Goal: Transaction & Acquisition: Book appointment/travel/reservation

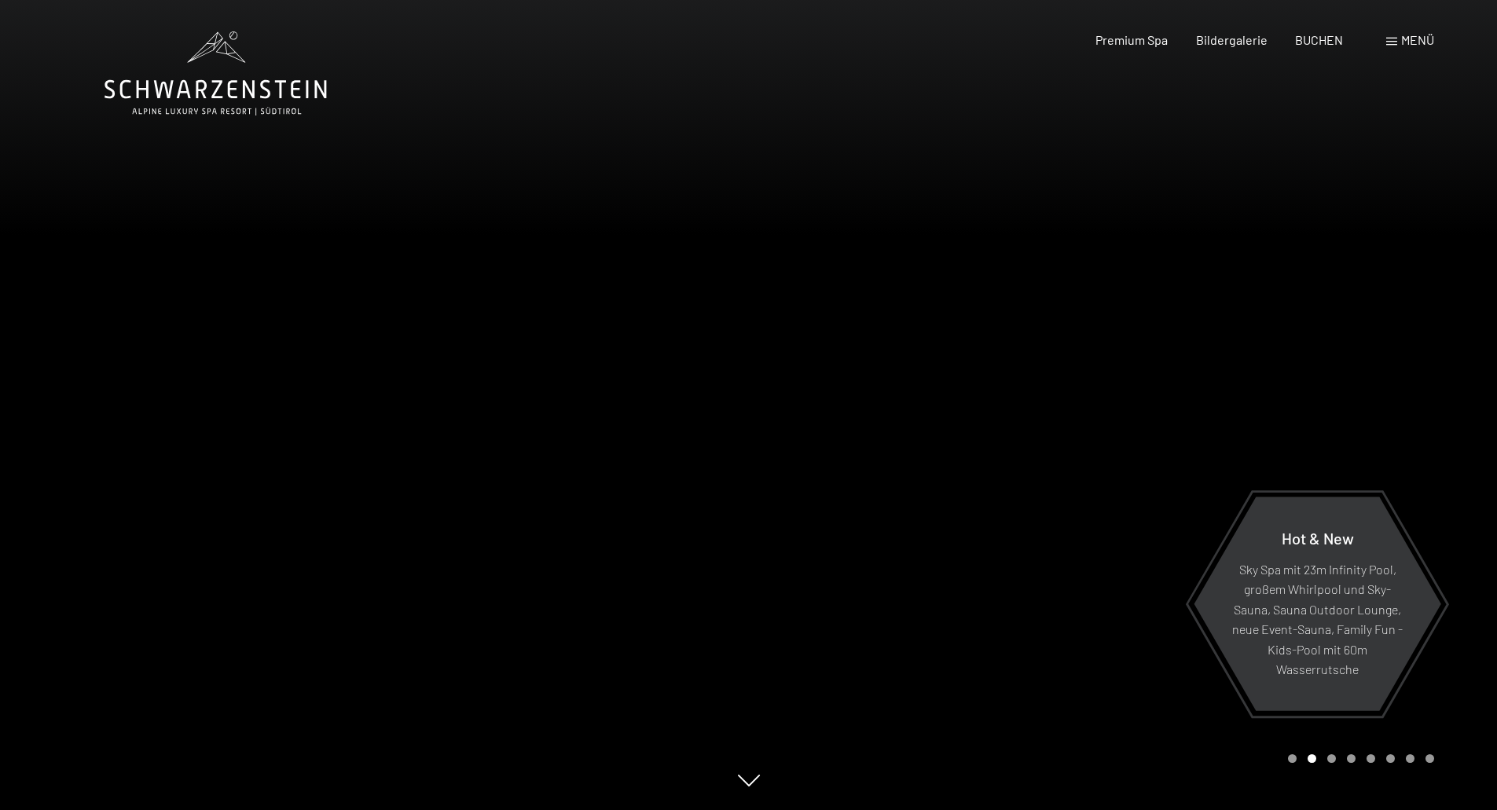
click at [1315, 49] on div "Buchen Anfragen Premium Spa Bildergalerie BUCHEN Menü DE IT EN Gutschein Bilder…" at bounding box center [1238, 39] width 394 height 17
click at [1317, 42] on span "BUCHEN" at bounding box center [1319, 37] width 48 height 15
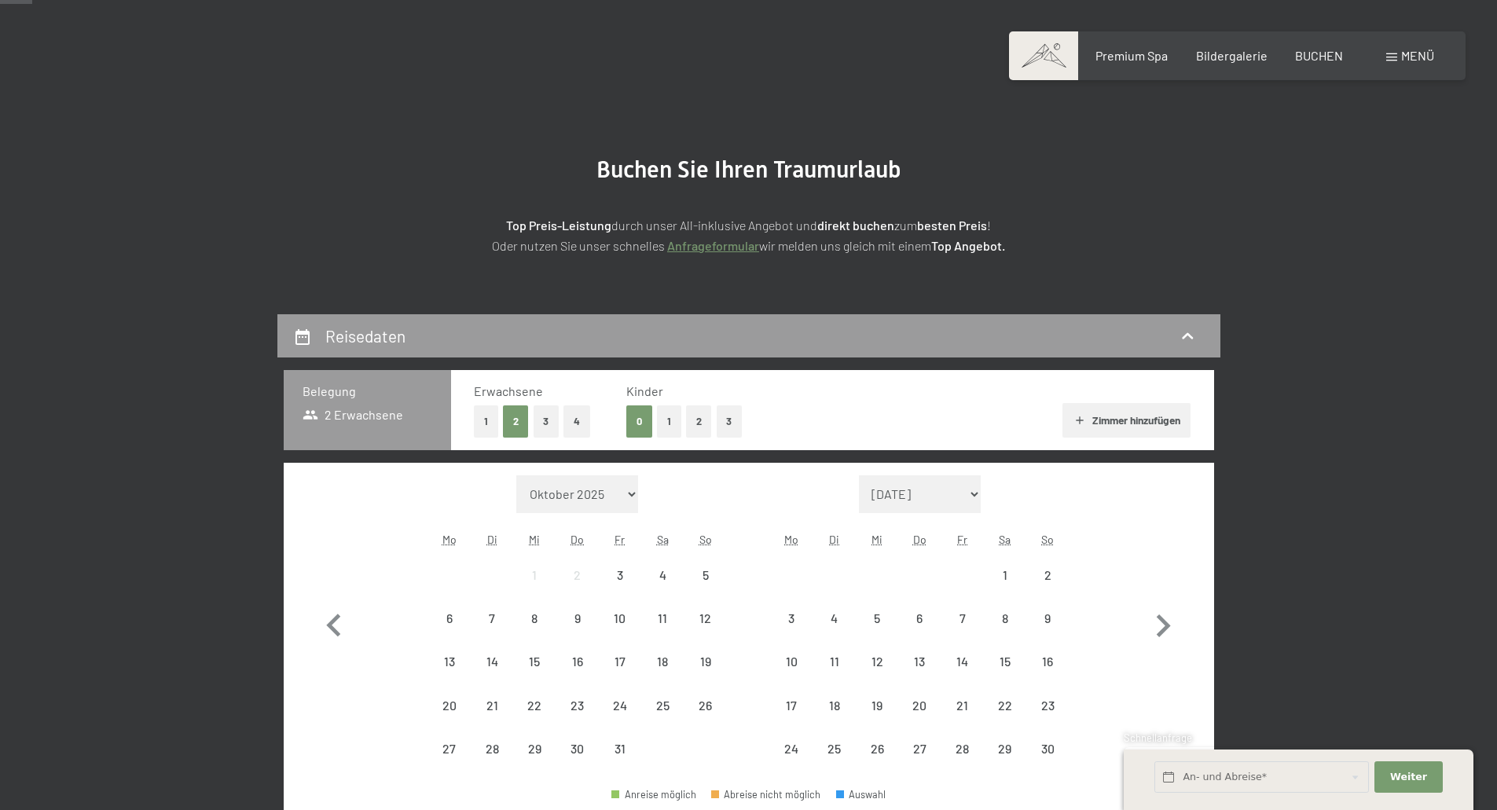
scroll to position [79, 0]
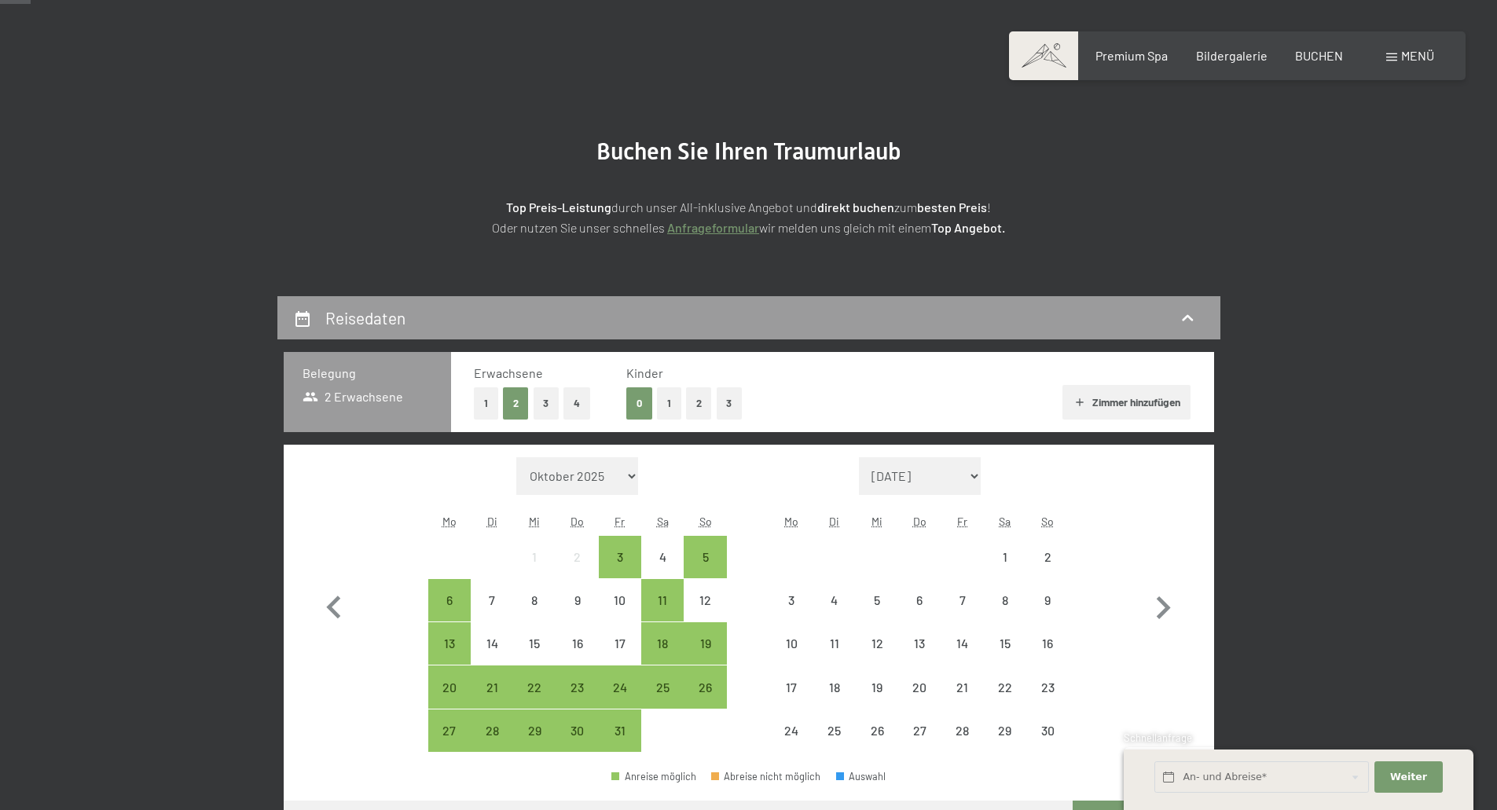
click at [681, 403] on button "1" at bounding box center [669, 403] width 24 height 32
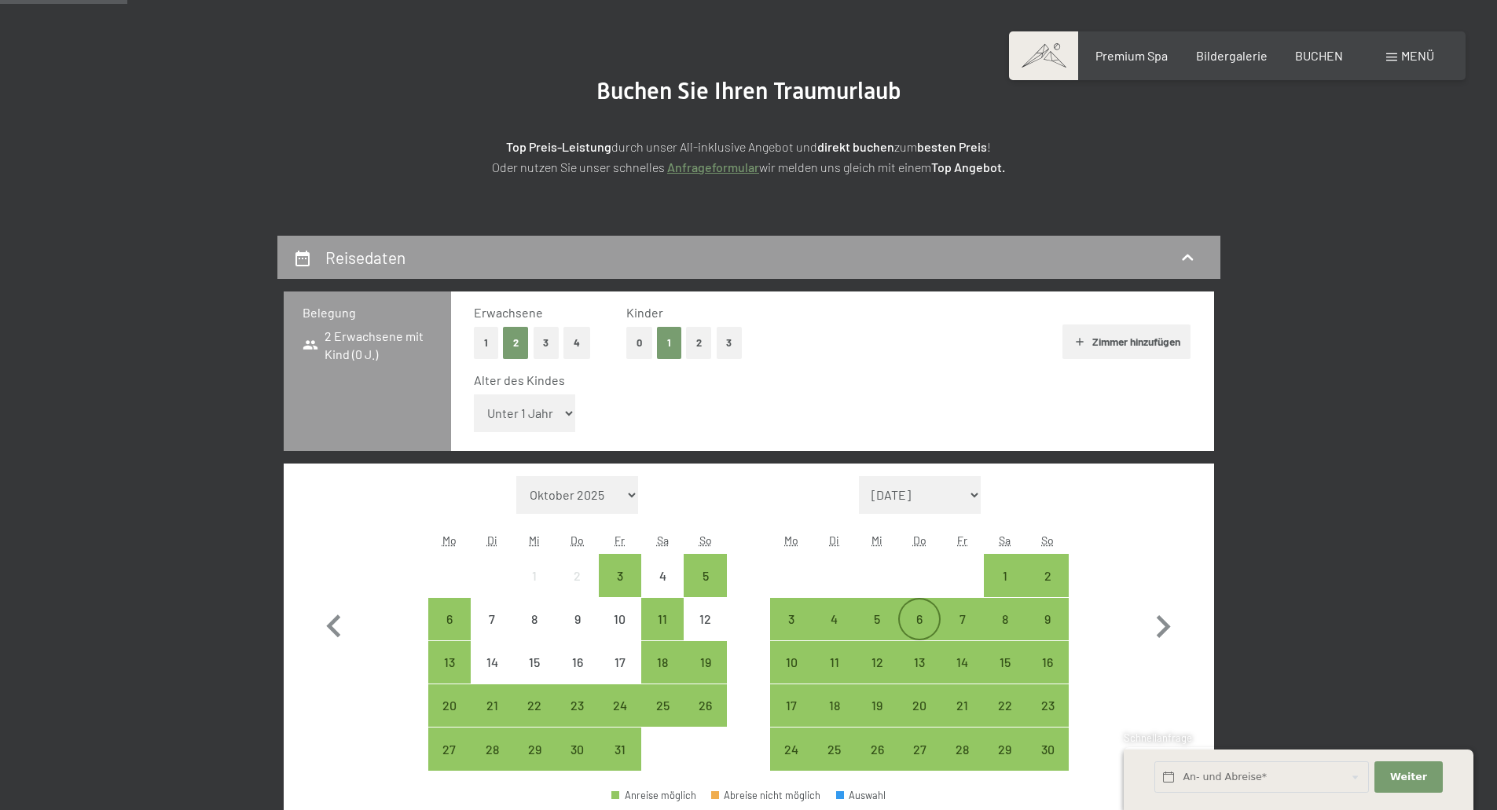
scroll to position [157, 0]
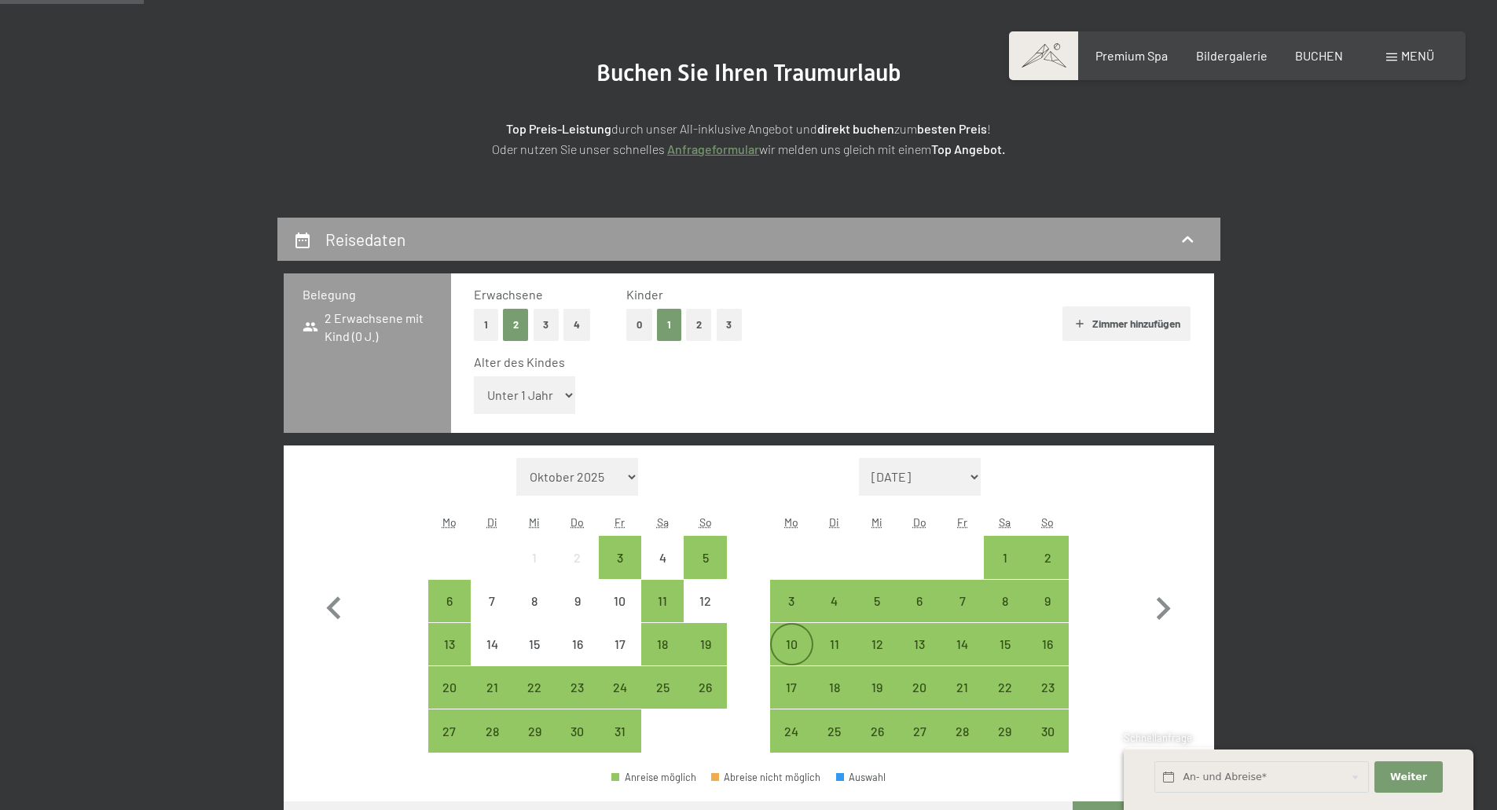
click at [797, 635] on div "10" at bounding box center [791, 644] width 39 height 39
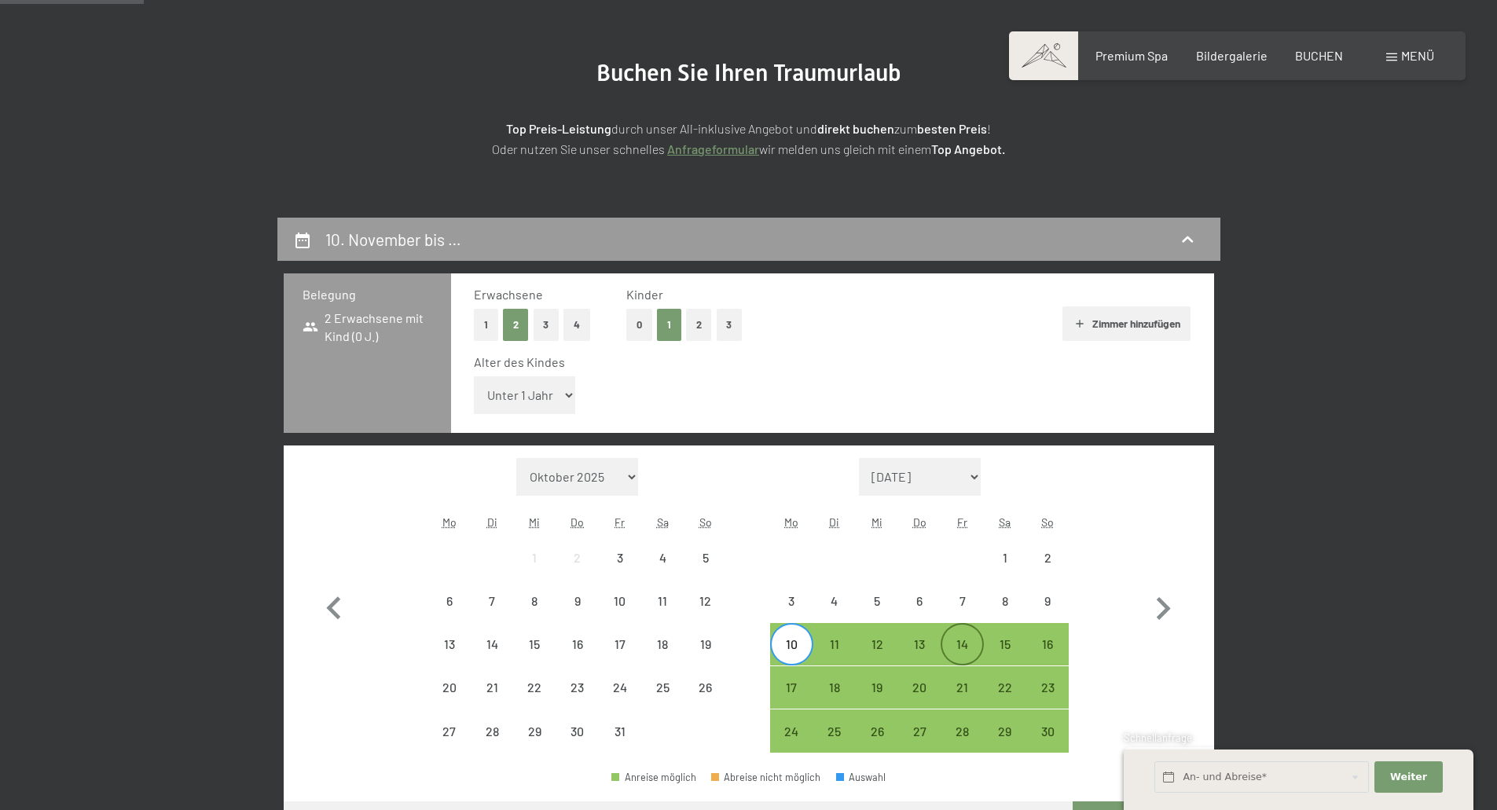
click at [971, 634] on div "14" at bounding box center [961, 644] width 39 height 39
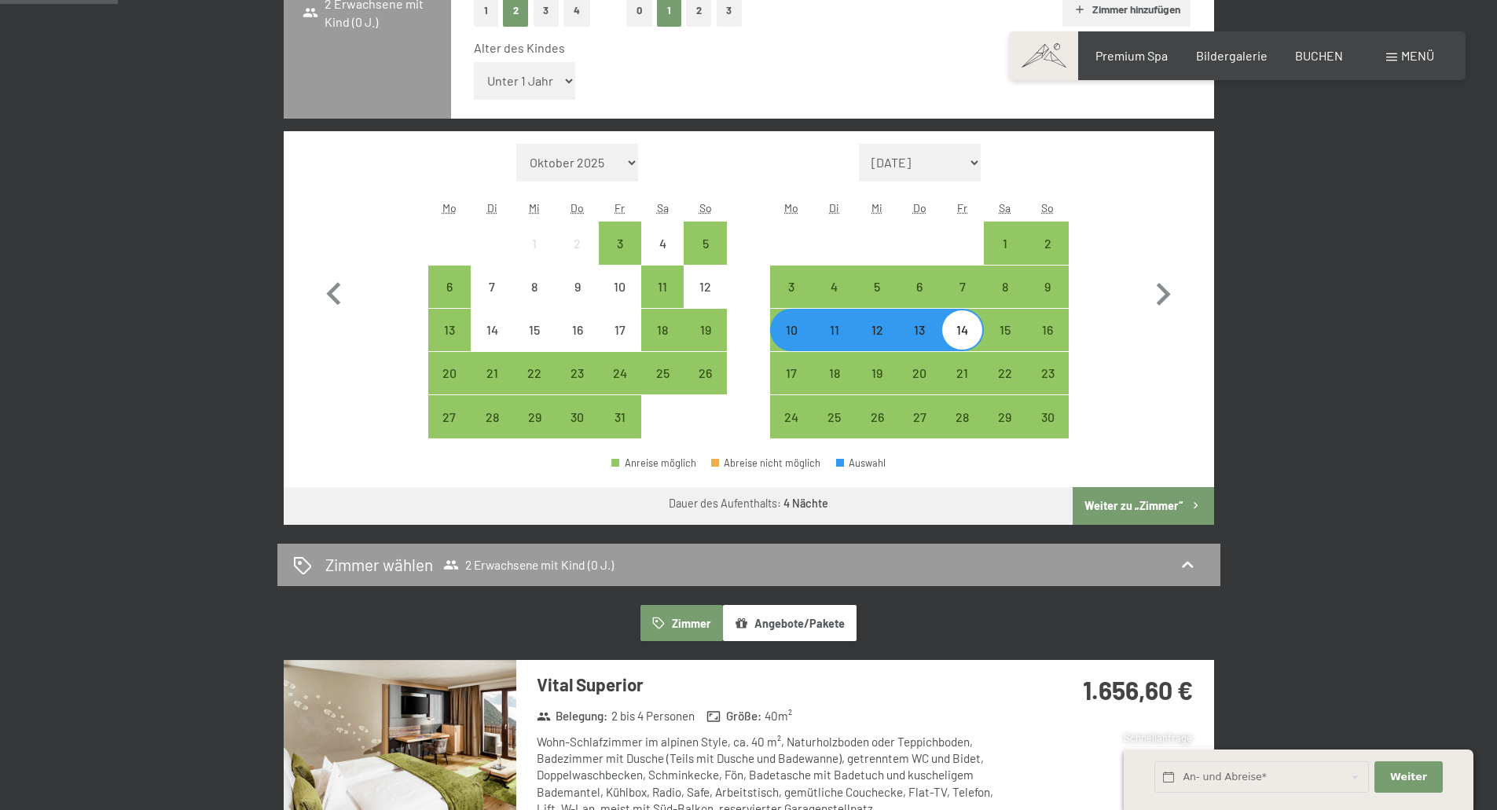
click at [1137, 513] on button "Weiter zu „Zimmer“" at bounding box center [1143, 506] width 141 height 38
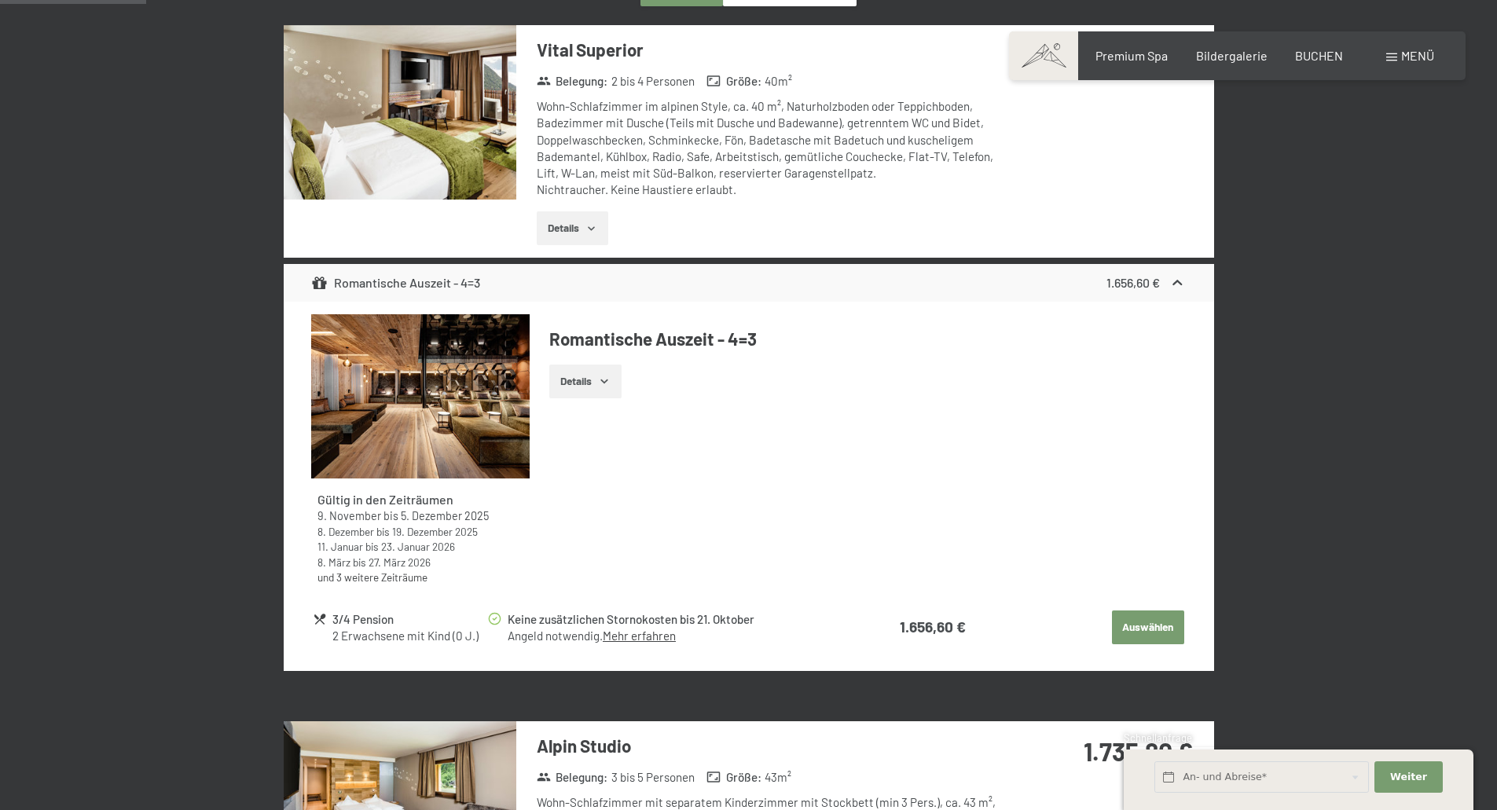
scroll to position [532, 0]
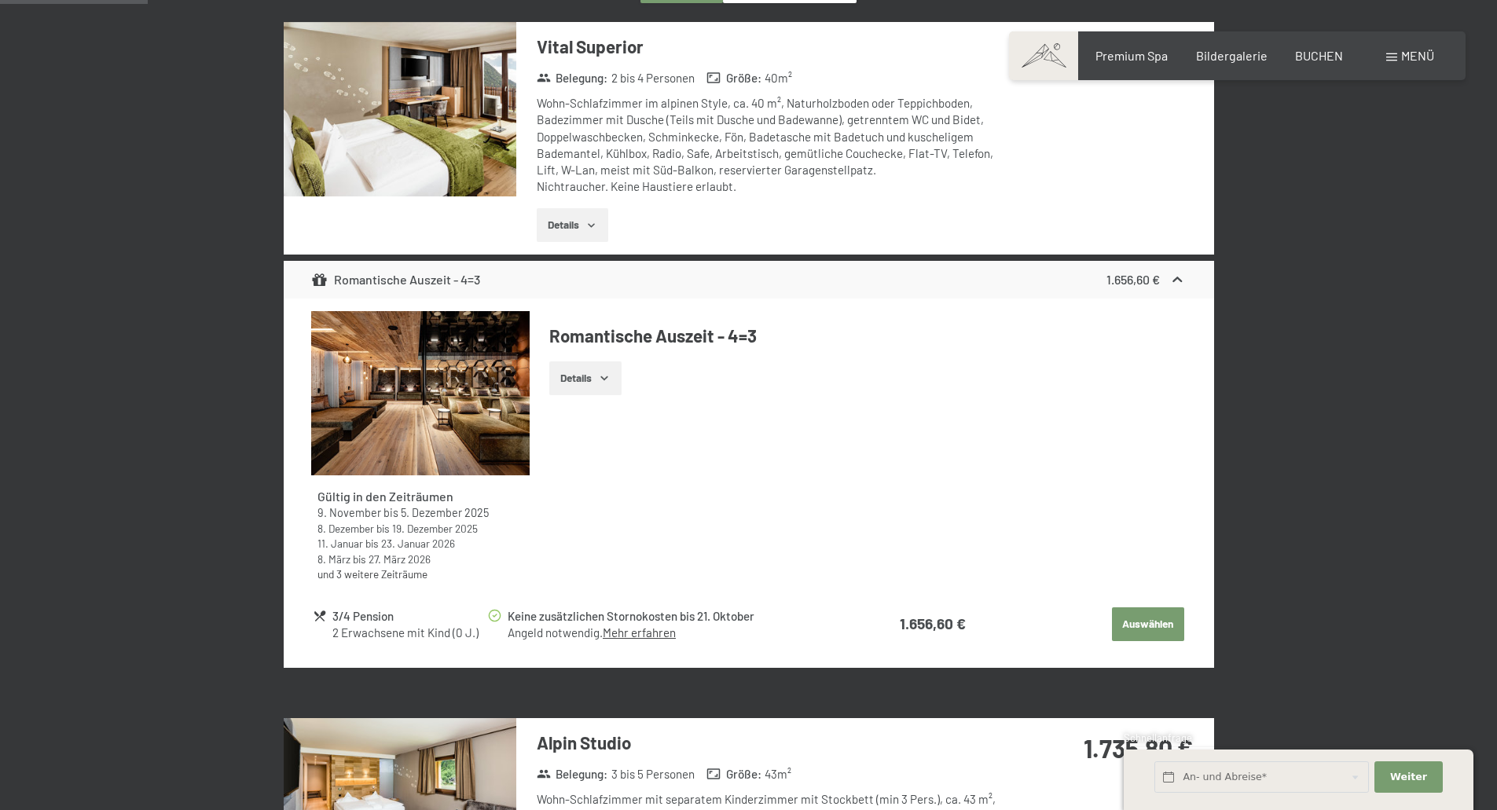
click at [1123, 615] on button "Auswählen" at bounding box center [1148, 625] width 72 height 35
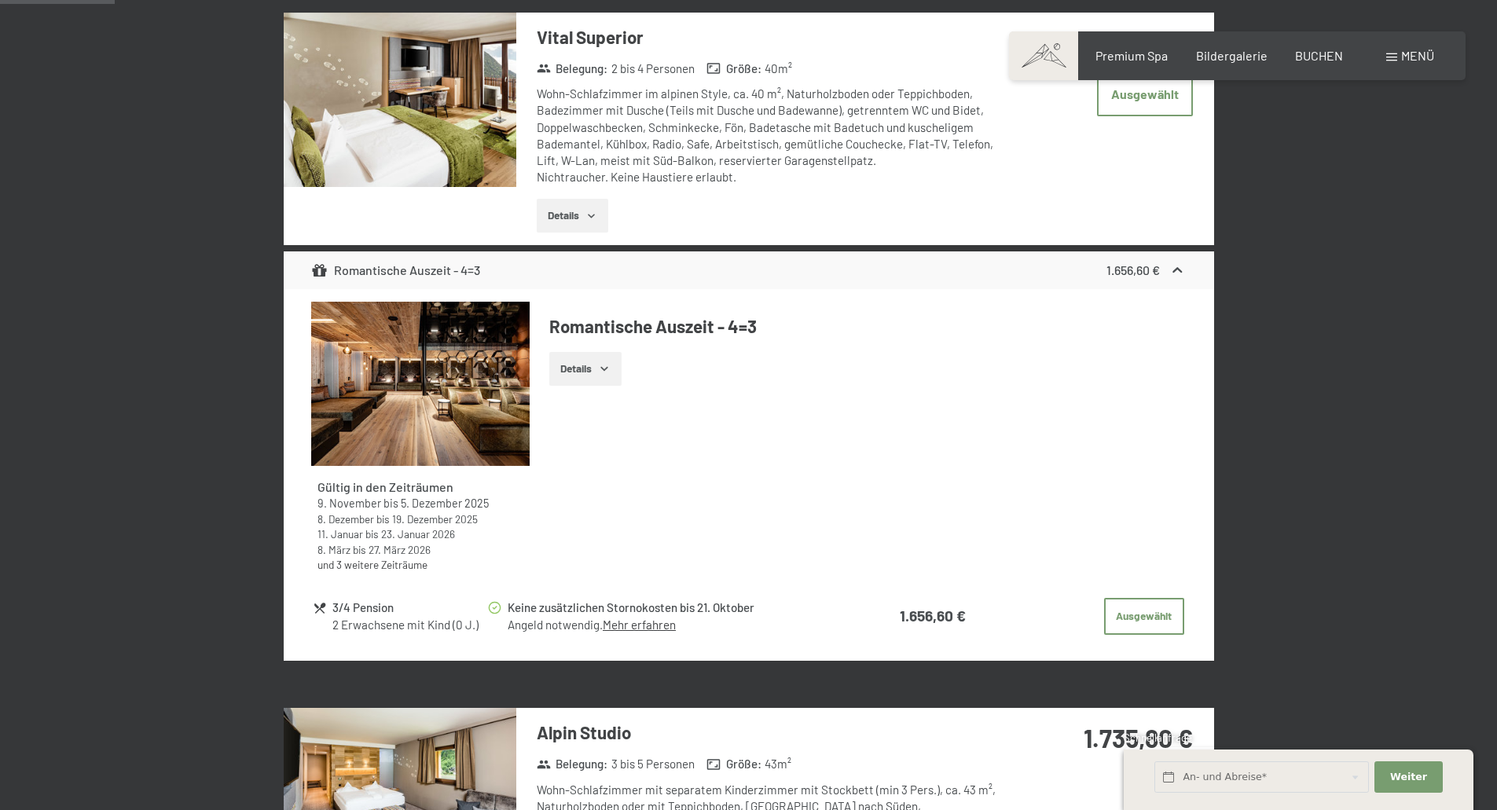
scroll to position [375, 0]
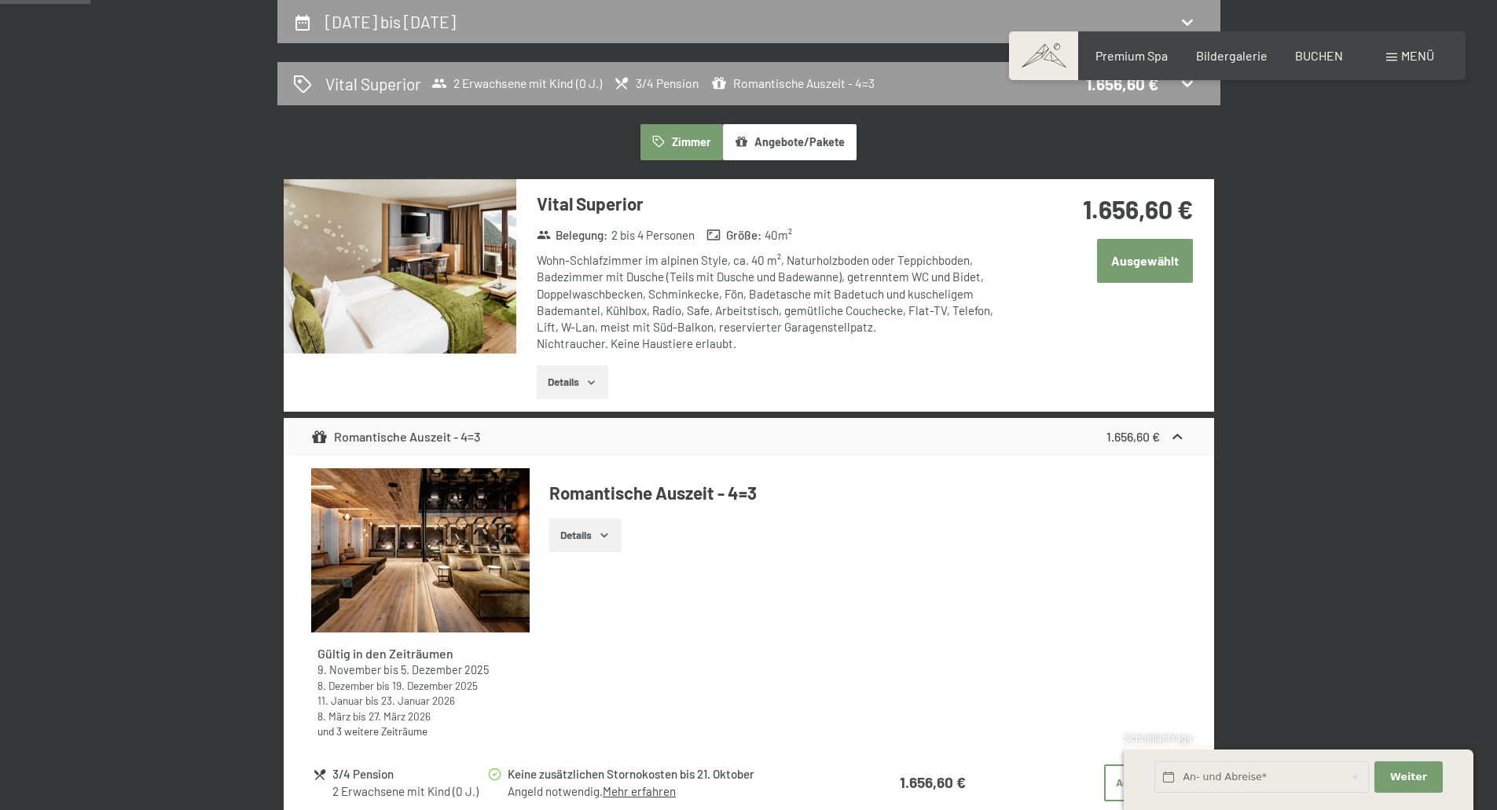
click at [1160, 256] on button "Ausgewählt" at bounding box center [1145, 260] width 96 height 43
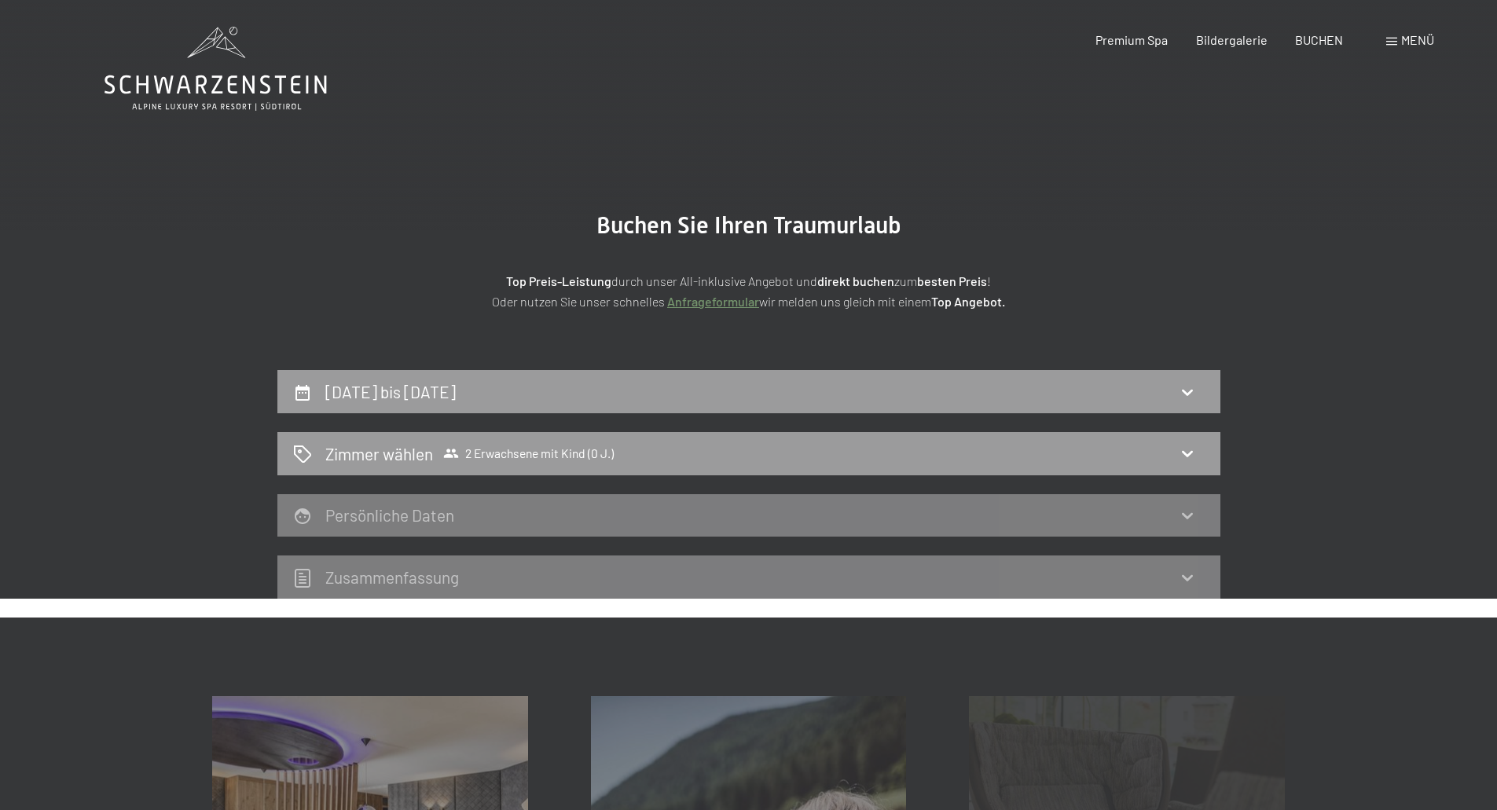
scroll to position [0, 0]
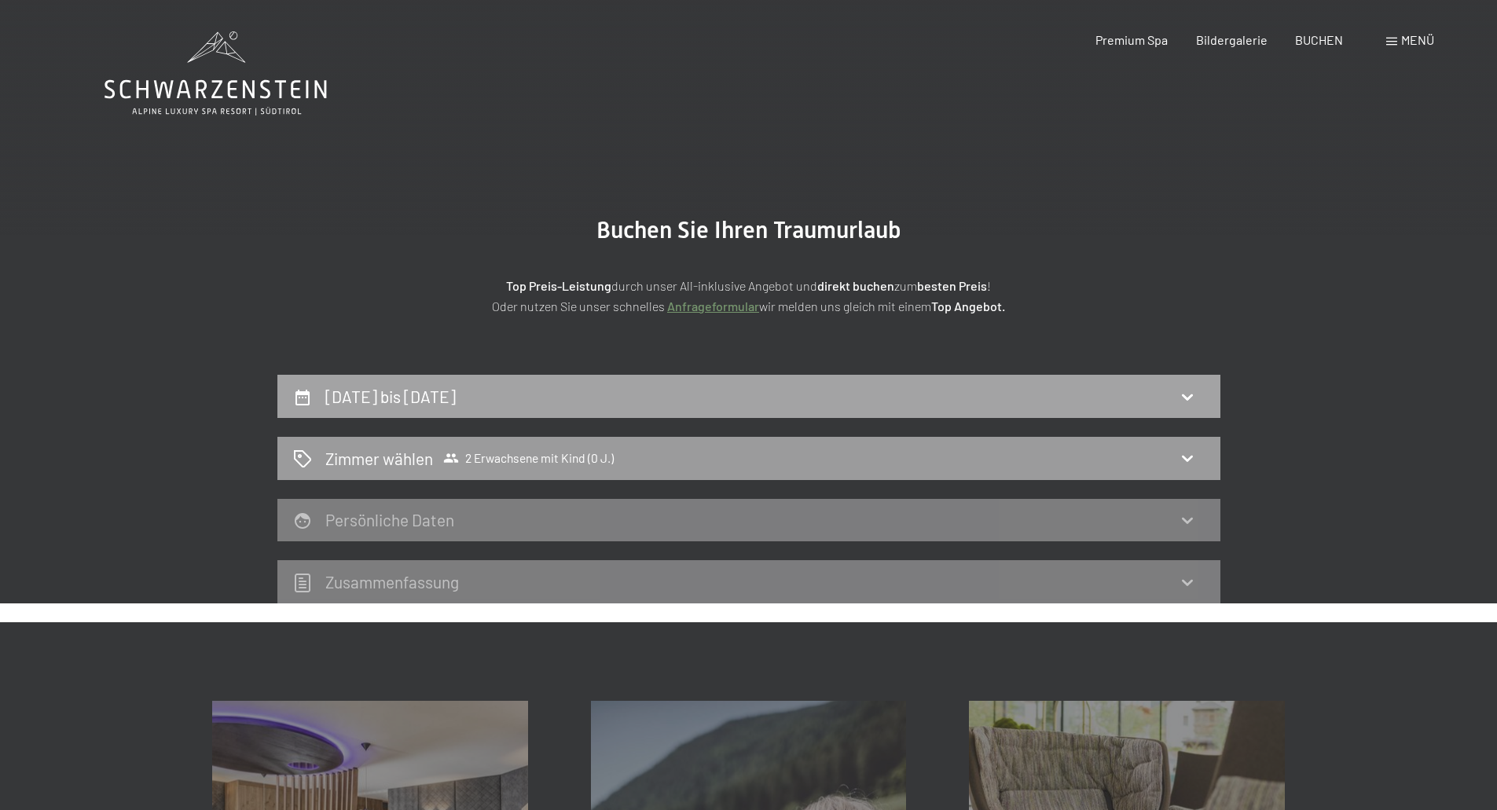
click at [1112, 396] on div "10. November bis 14. November 2025" at bounding box center [749, 396] width 912 height 23
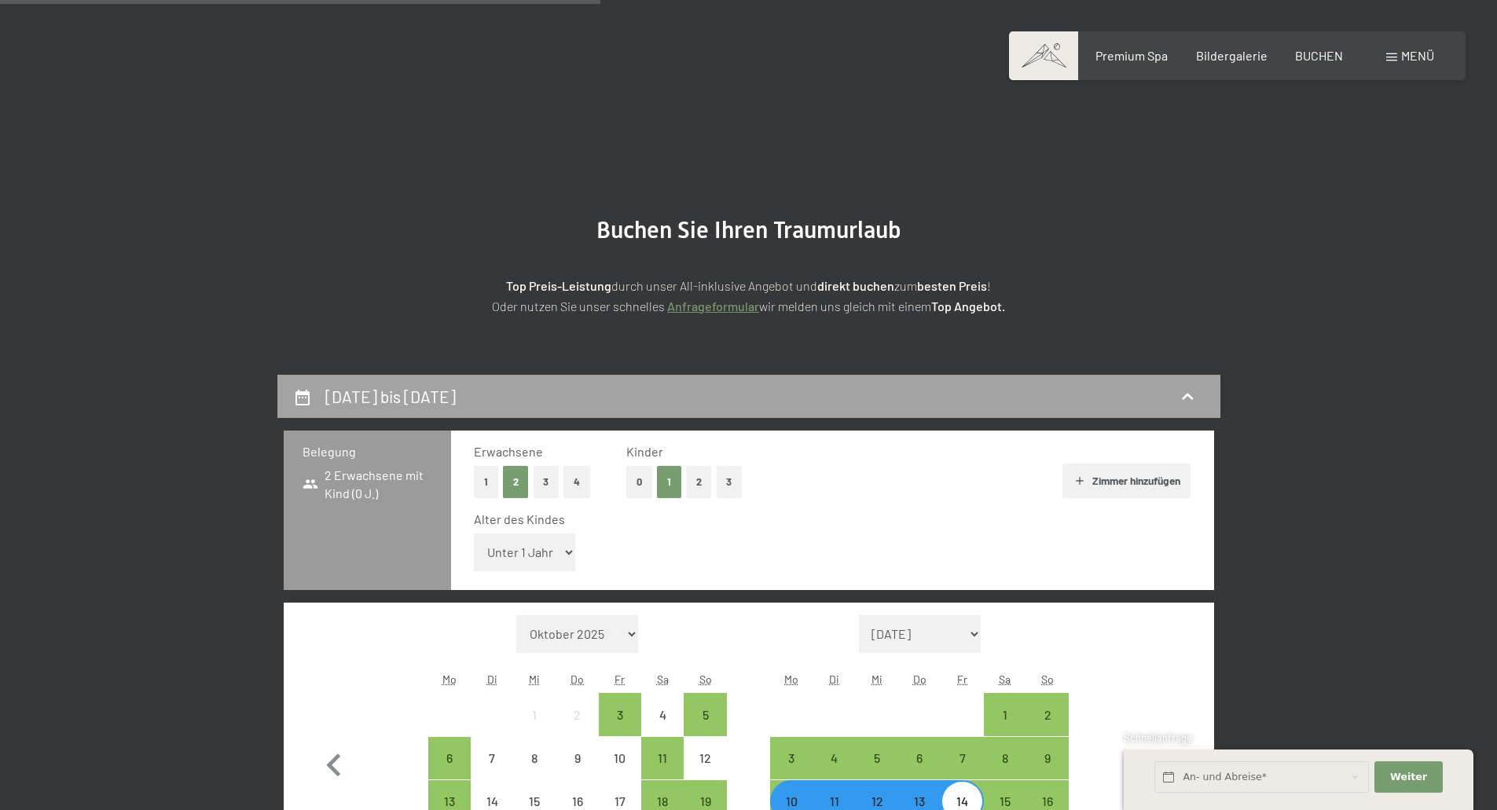
scroll to position [375, 0]
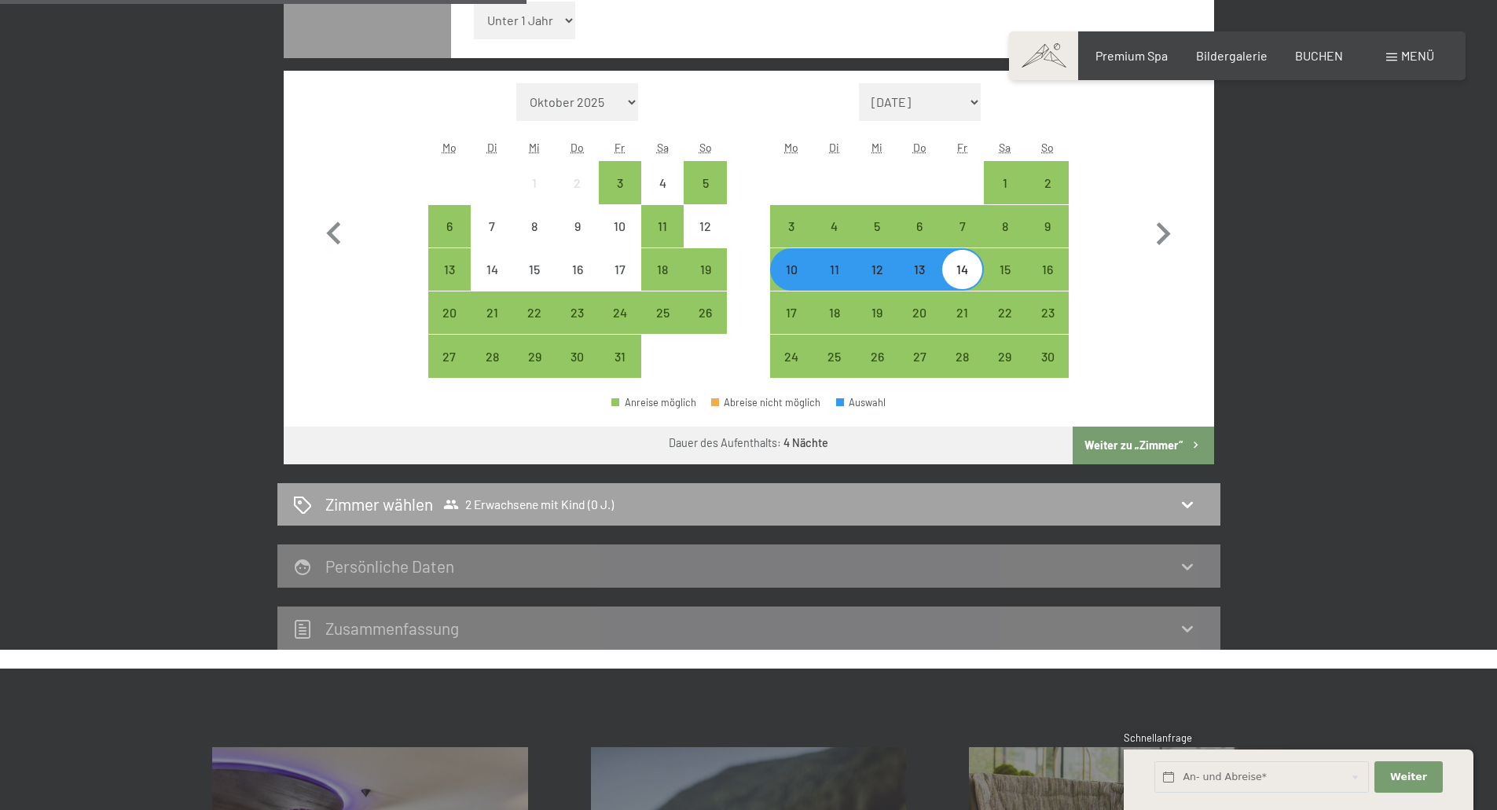
click at [1162, 509] on div "Zimmer wählen 2 Erwachsene mit Kind (0 J.)" at bounding box center [749, 504] width 912 height 23
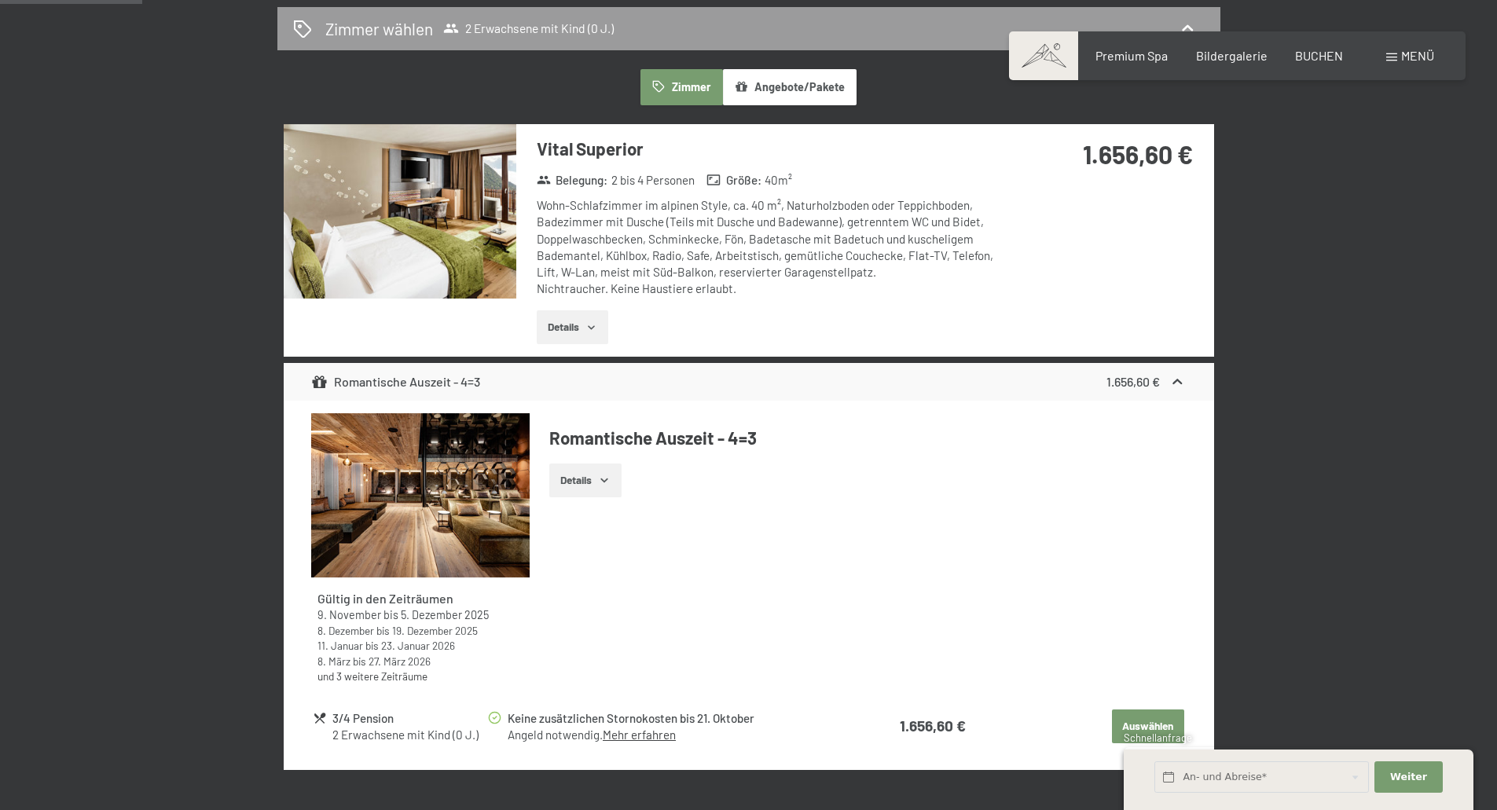
scroll to position [213, 0]
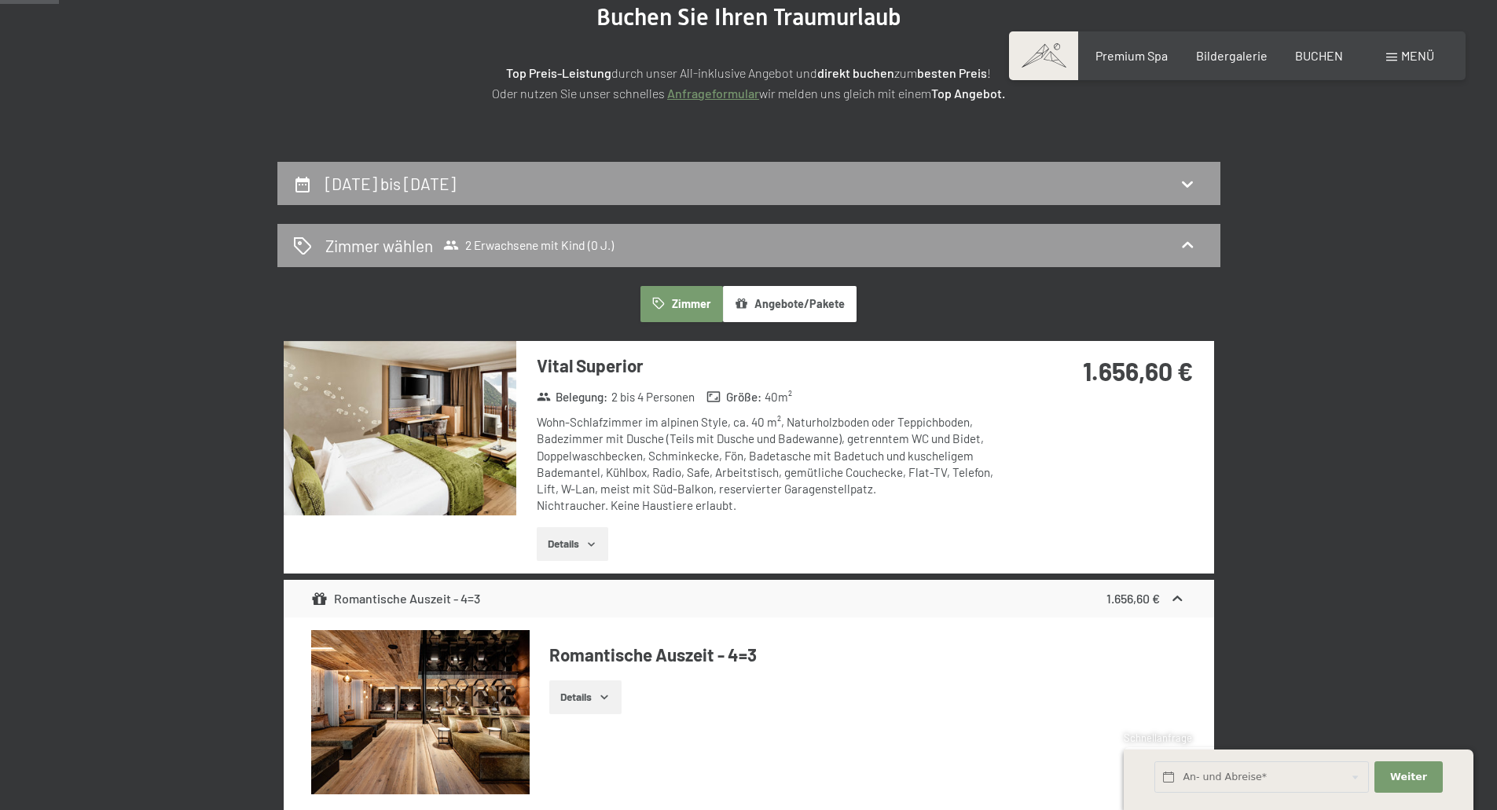
click at [1136, 494] on div "Vital Superior Belegung : 2 bis 4 Personen Größe : 40 m² Wohn-Schlafzimmer im a…" at bounding box center [749, 457] width 931 height 233
click at [606, 544] on button "Details" at bounding box center [573, 544] width 72 height 35
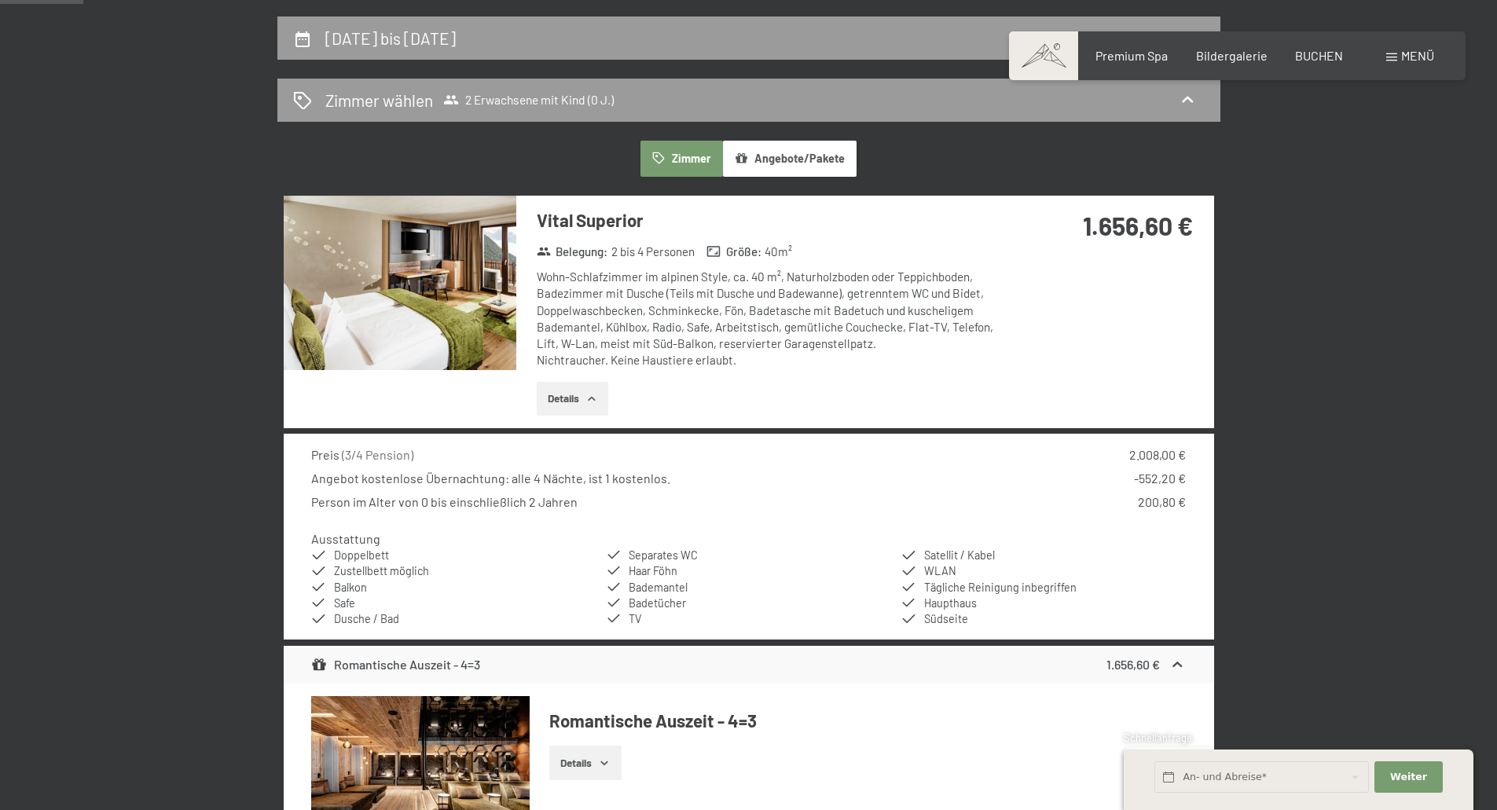
scroll to position [370, 0]
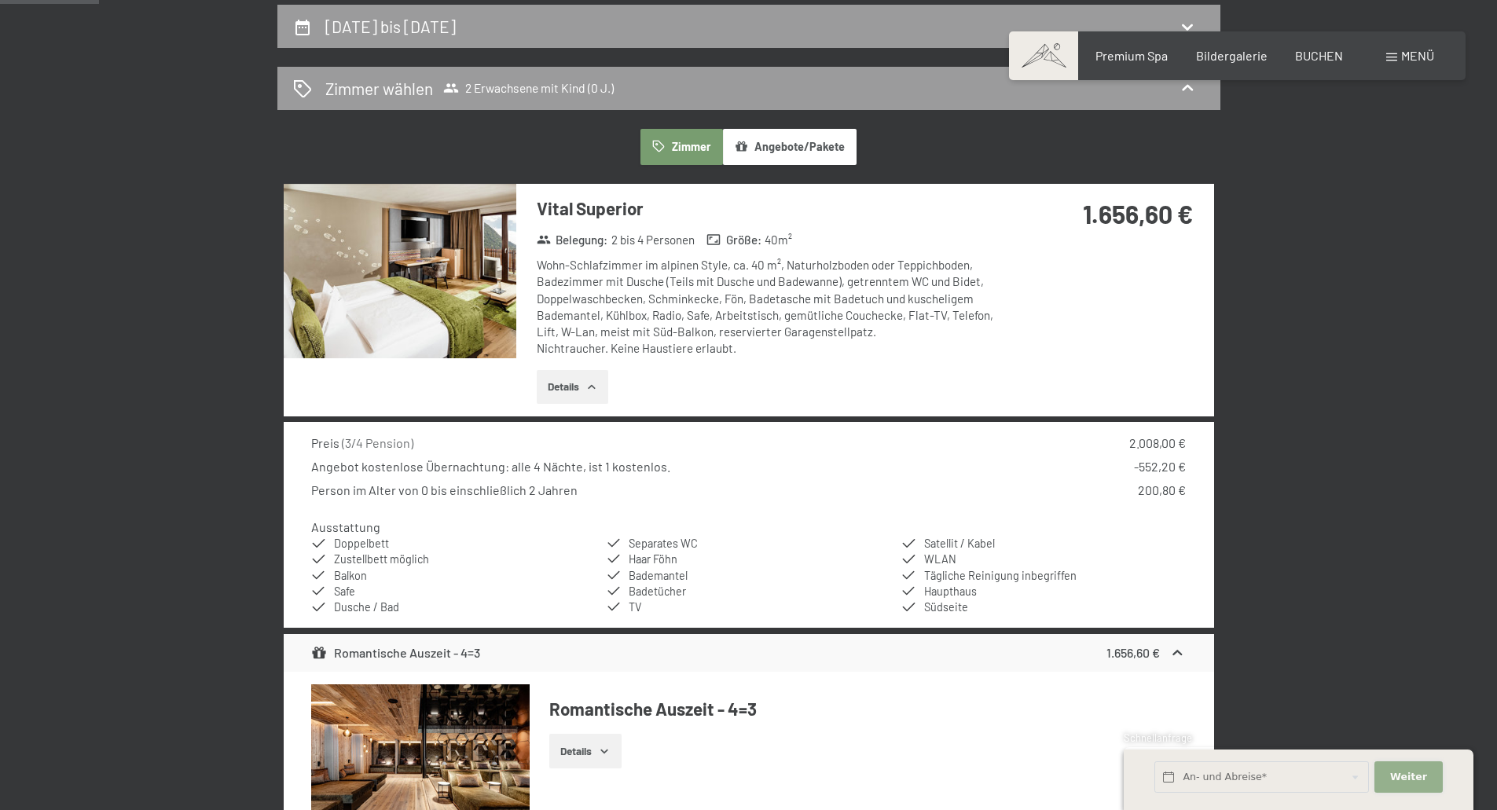
click at [1441, 784] on button "Weiter Adressfelder ausblenden" at bounding box center [1409, 778] width 68 height 32
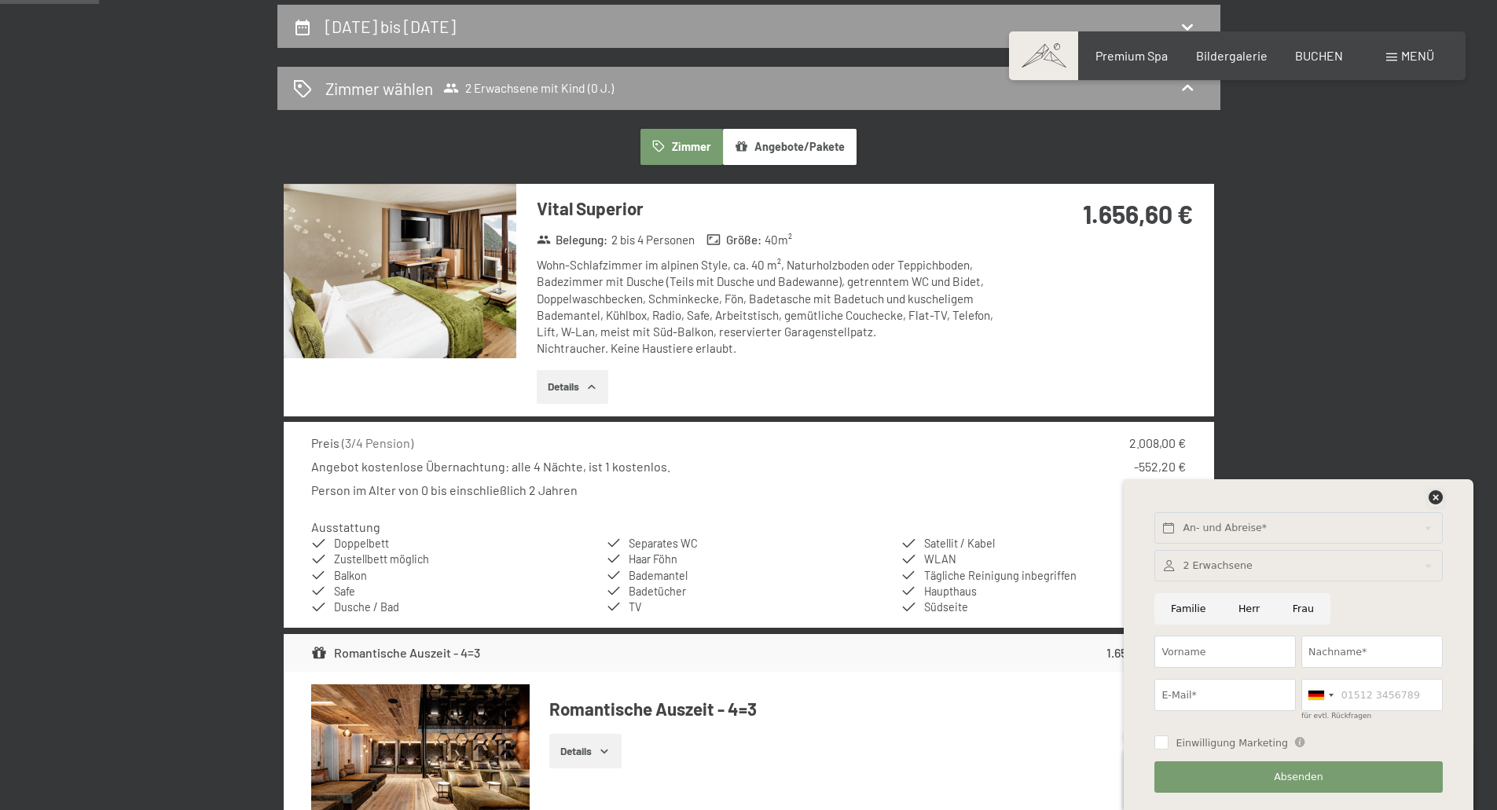
click at [1438, 499] on icon at bounding box center [1436, 497] width 14 height 14
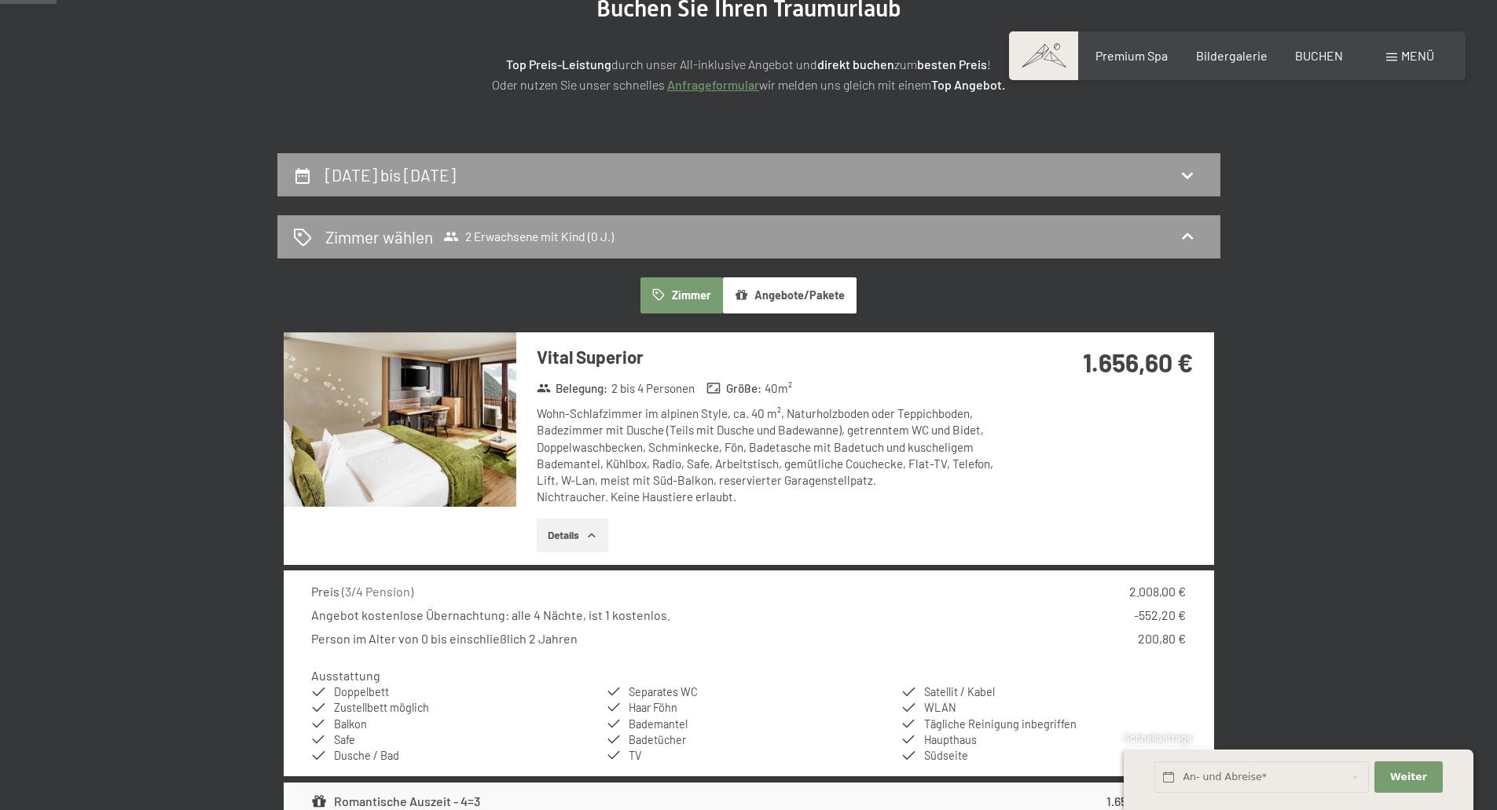
scroll to position [213, 0]
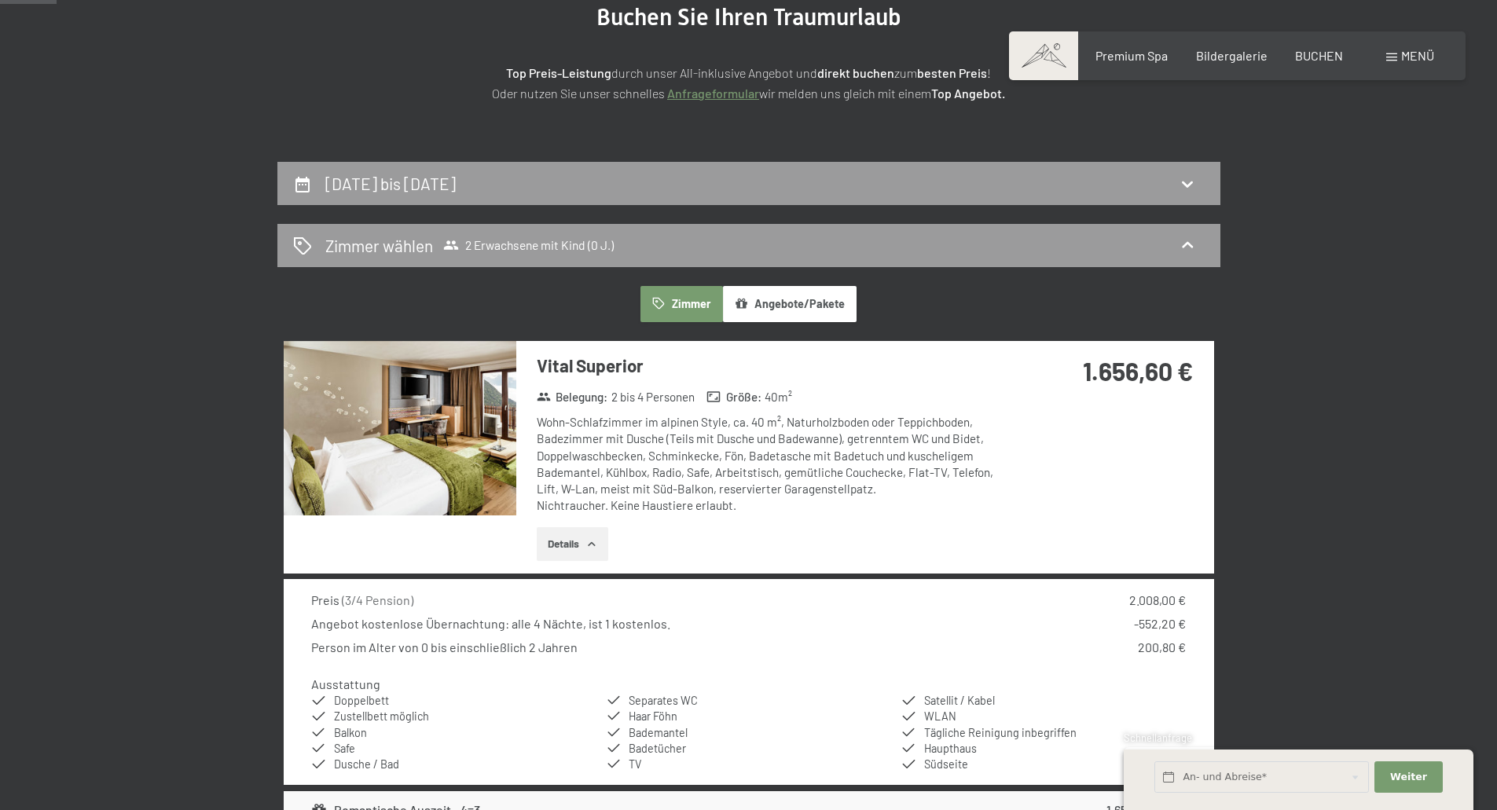
click at [493, 439] on img at bounding box center [400, 428] width 233 height 174
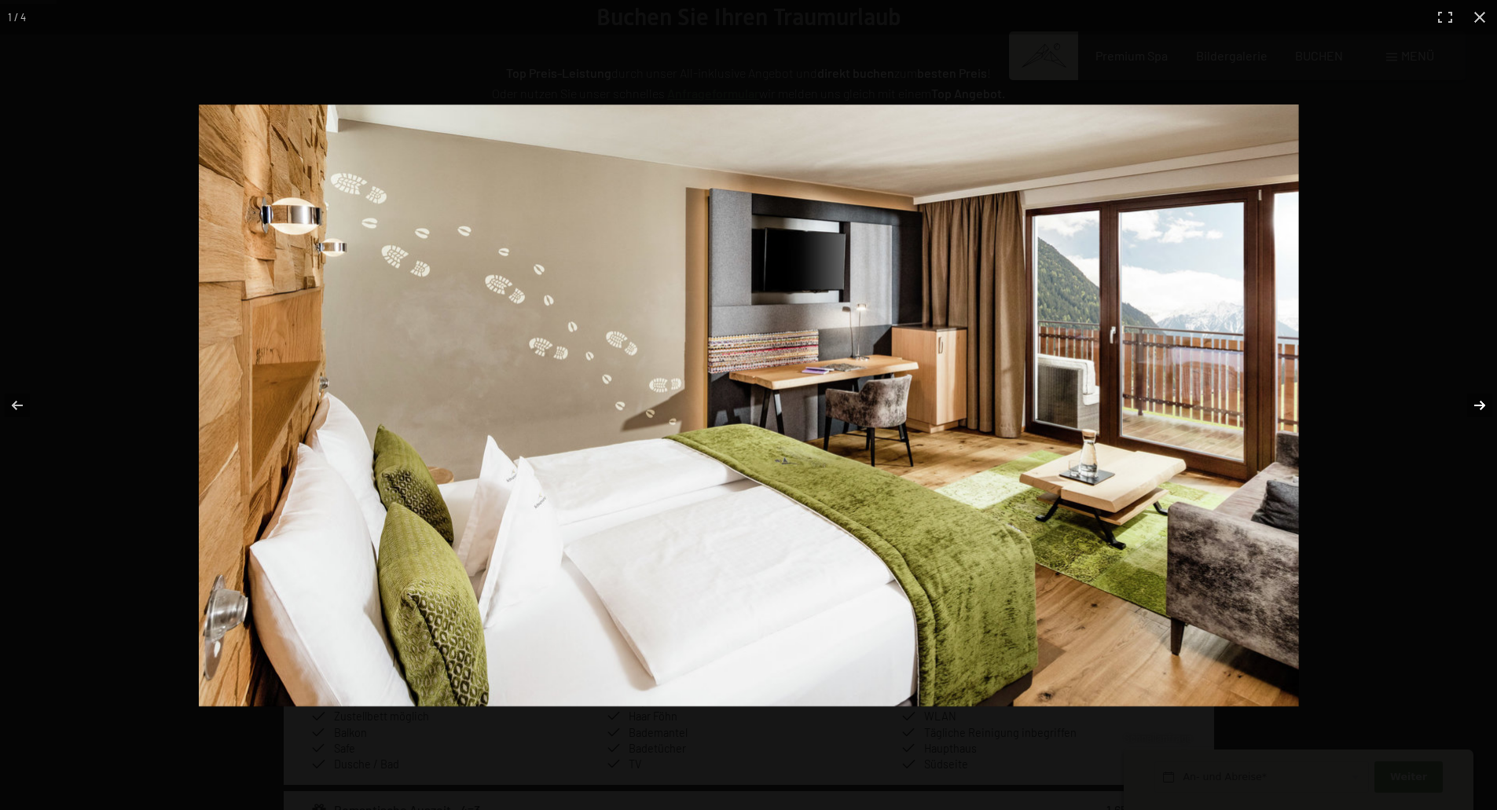
click at [1478, 399] on button "button" at bounding box center [1469, 405] width 55 height 79
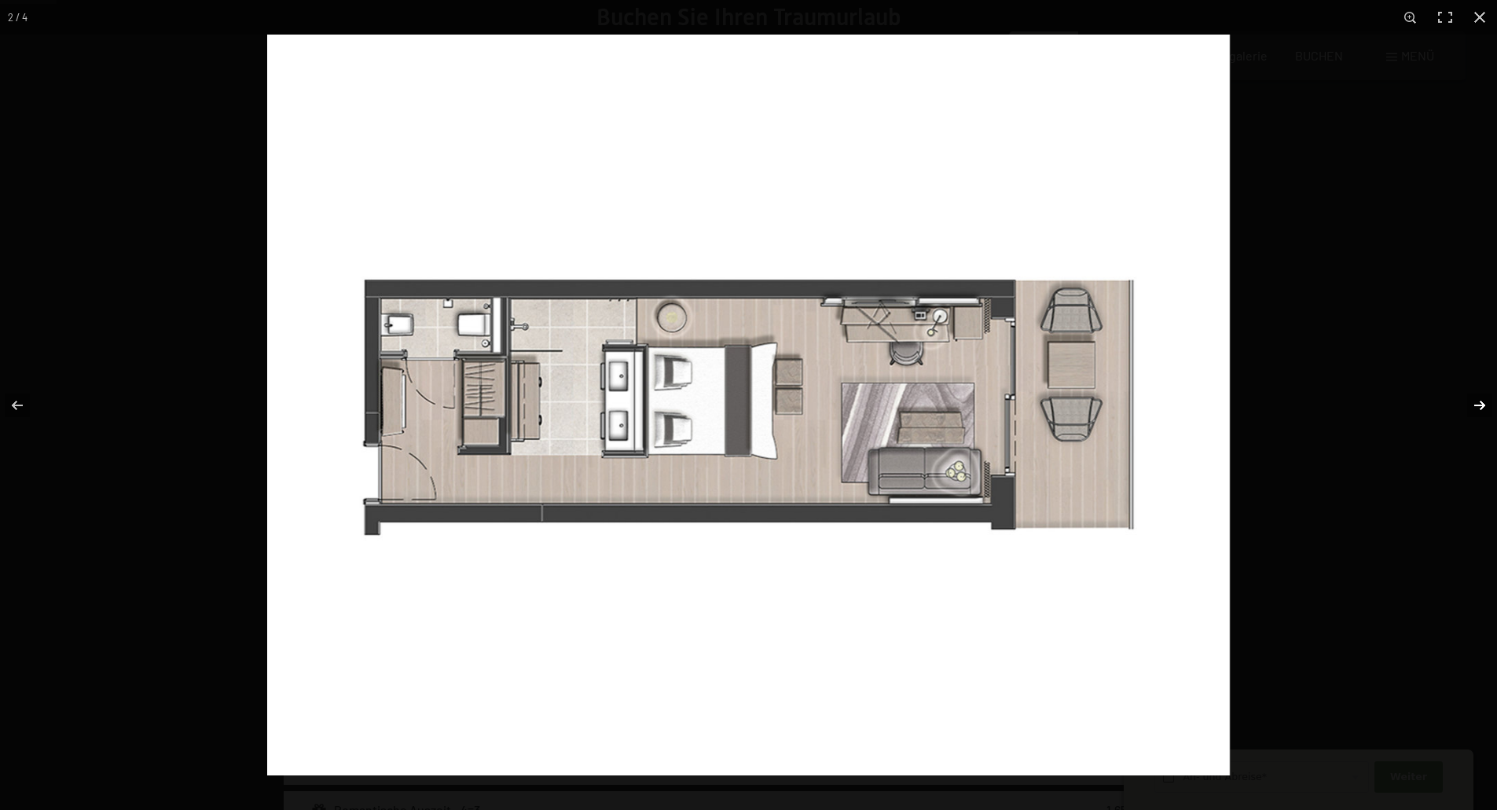
click at [1475, 407] on button "button" at bounding box center [1469, 405] width 55 height 79
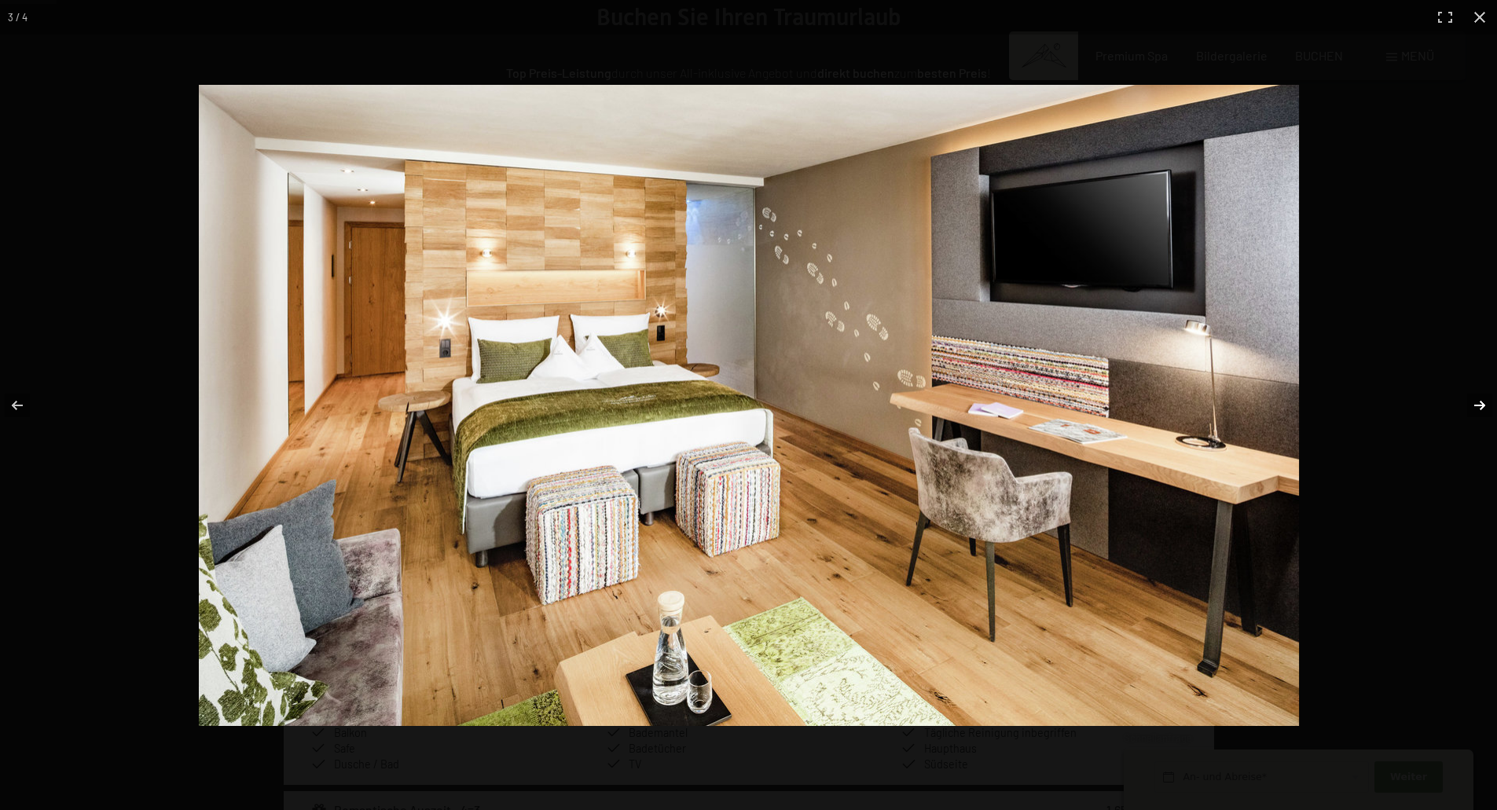
click at [1477, 408] on button "button" at bounding box center [1469, 405] width 55 height 79
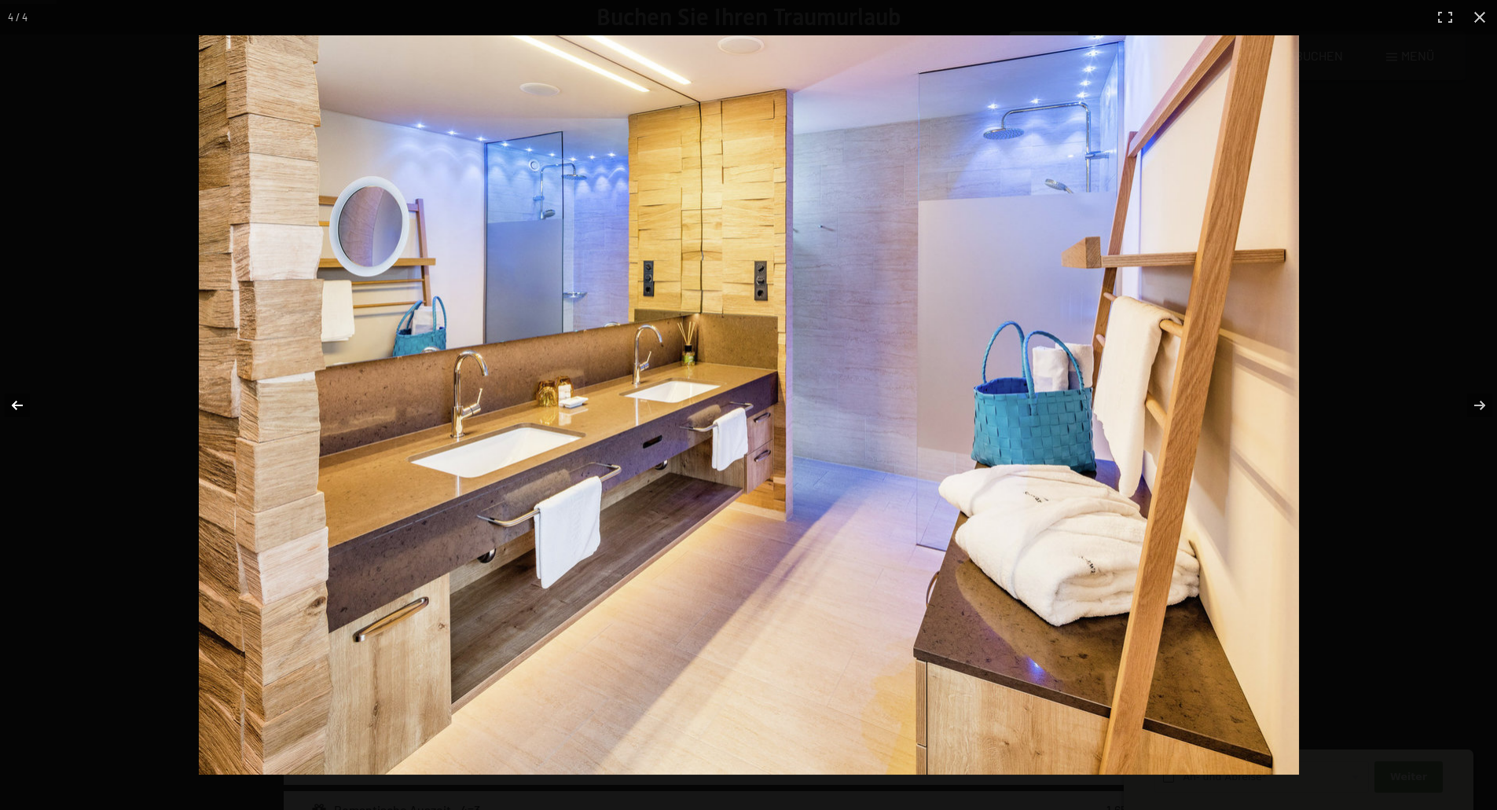
click at [24, 412] on button "button" at bounding box center [27, 405] width 55 height 79
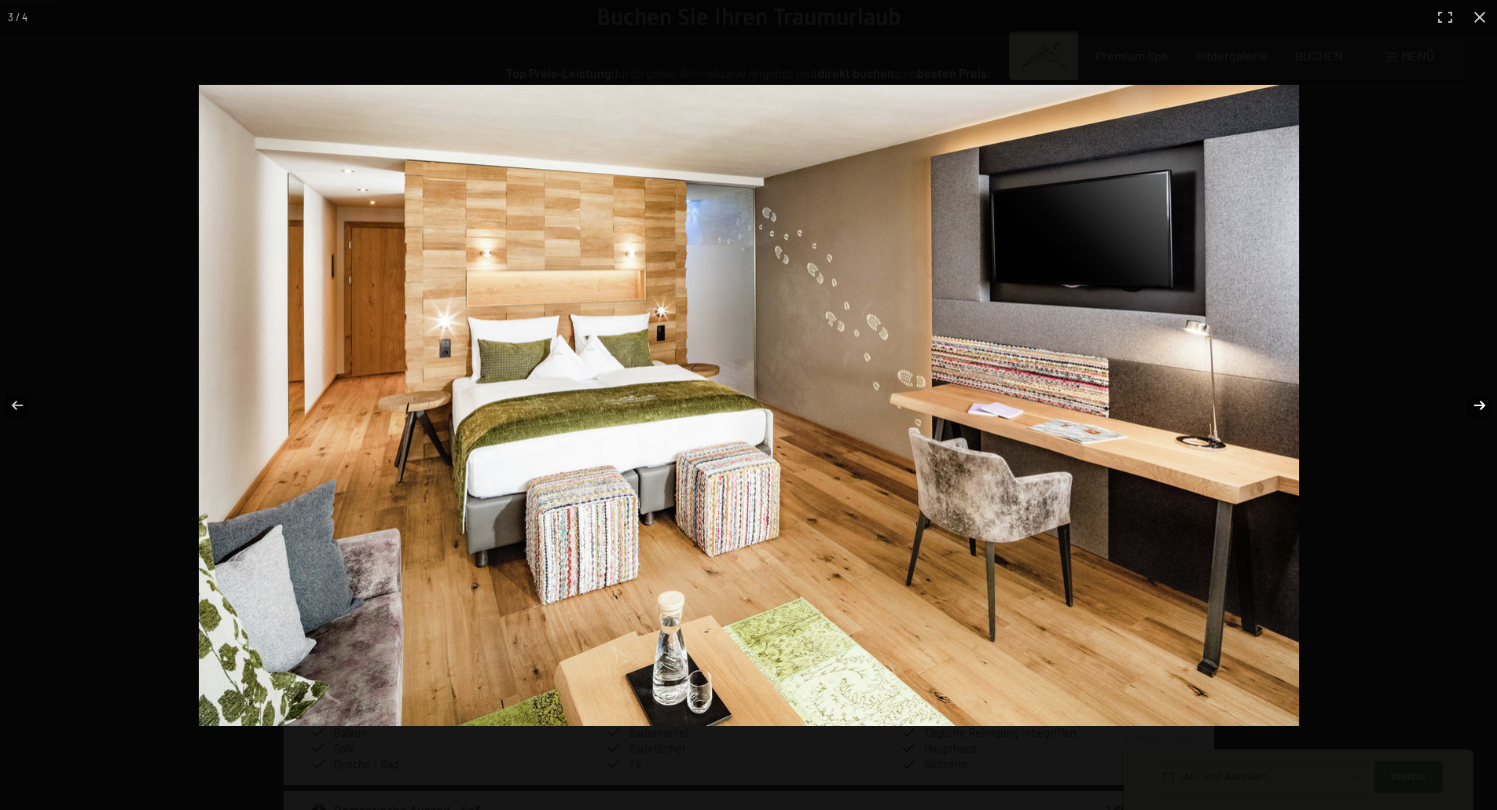
click at [1480, 403] on button "button" at bounding box center [1469, 405] width 55 height 79
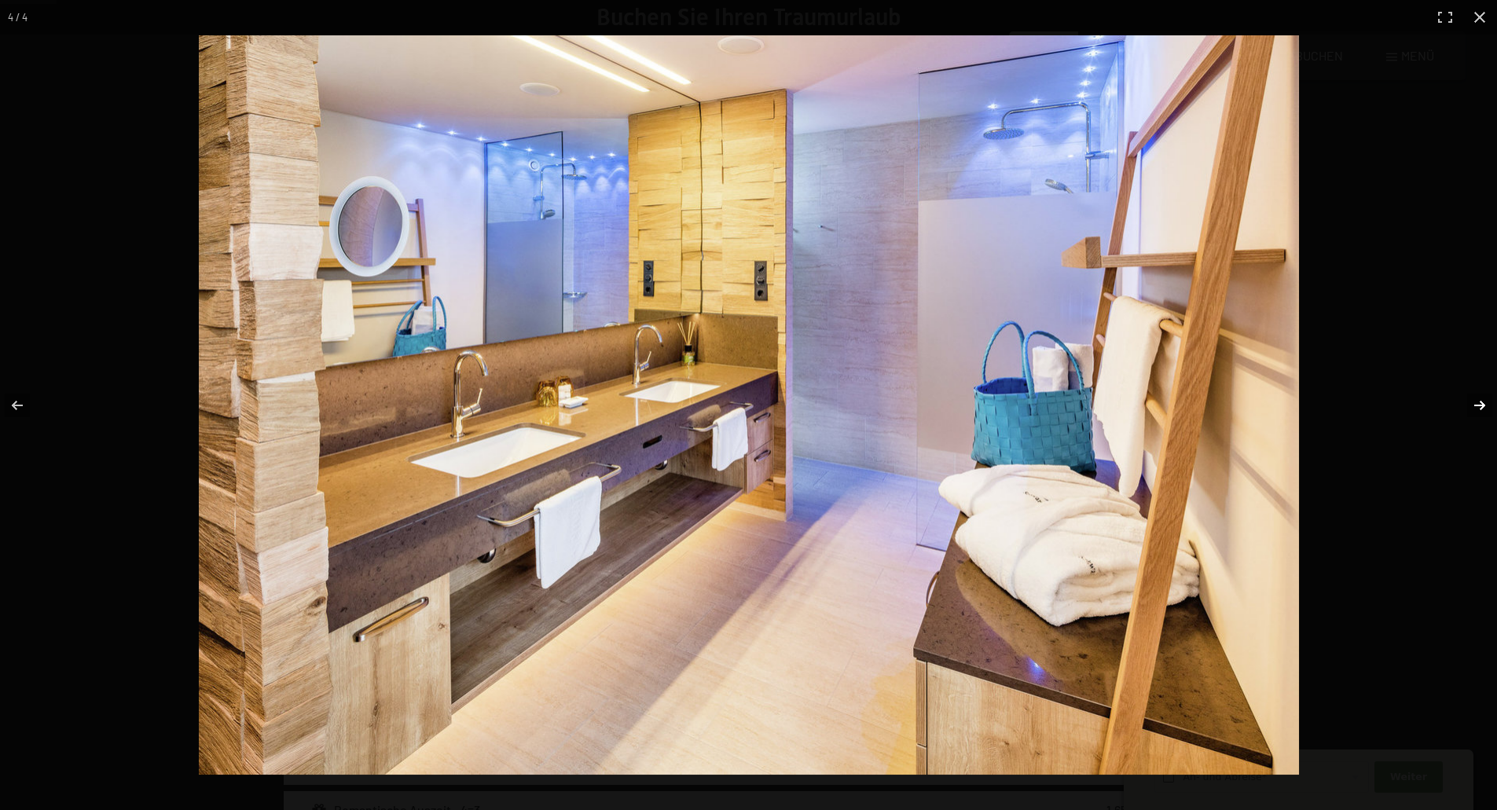
click at [1480, 403] on button "button" at bounding box center [1469, 405] width 55 height 79
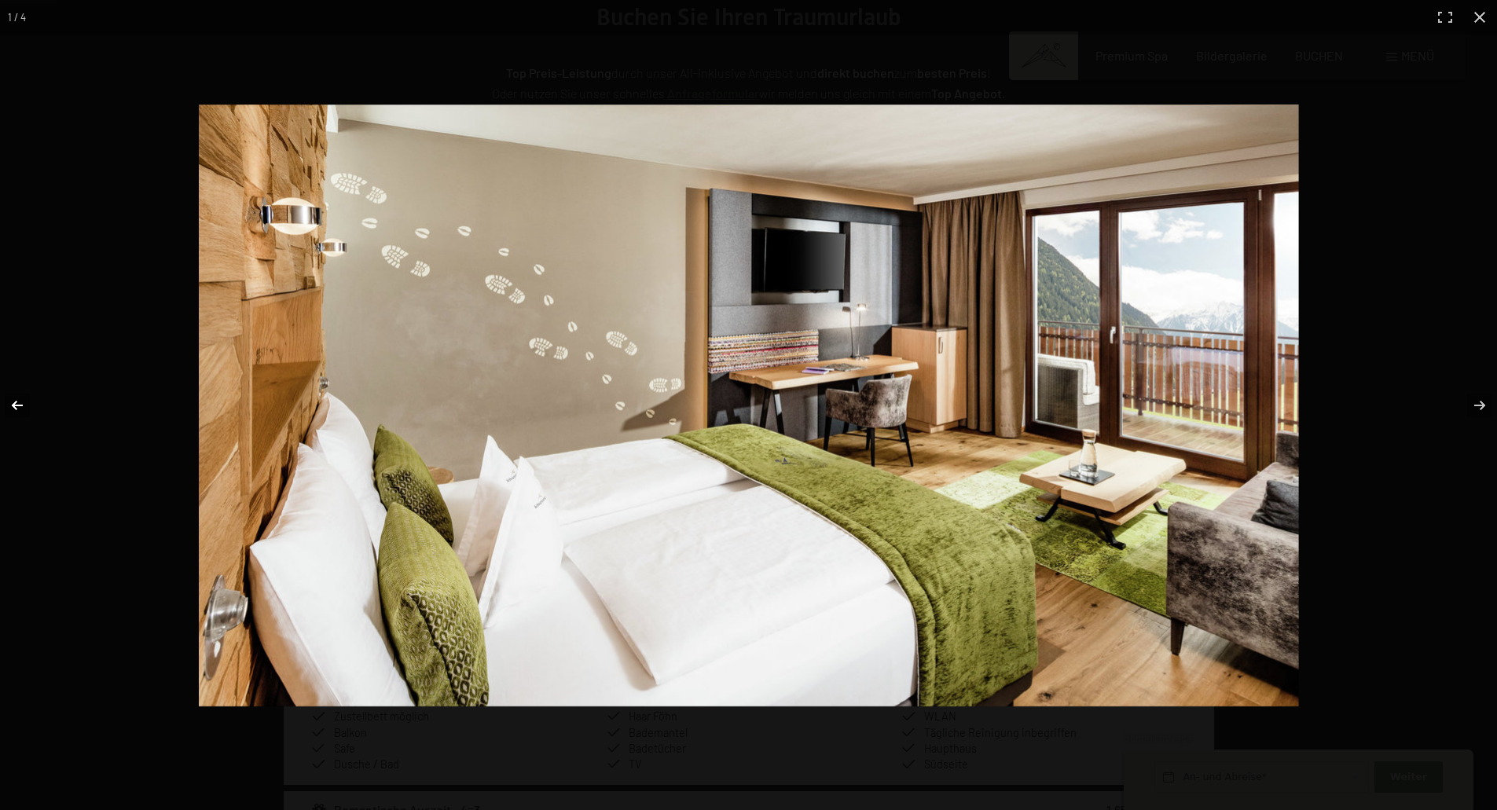
click at [13, 395] on button "button" at bounding box center [27, 405] width 55 height 79
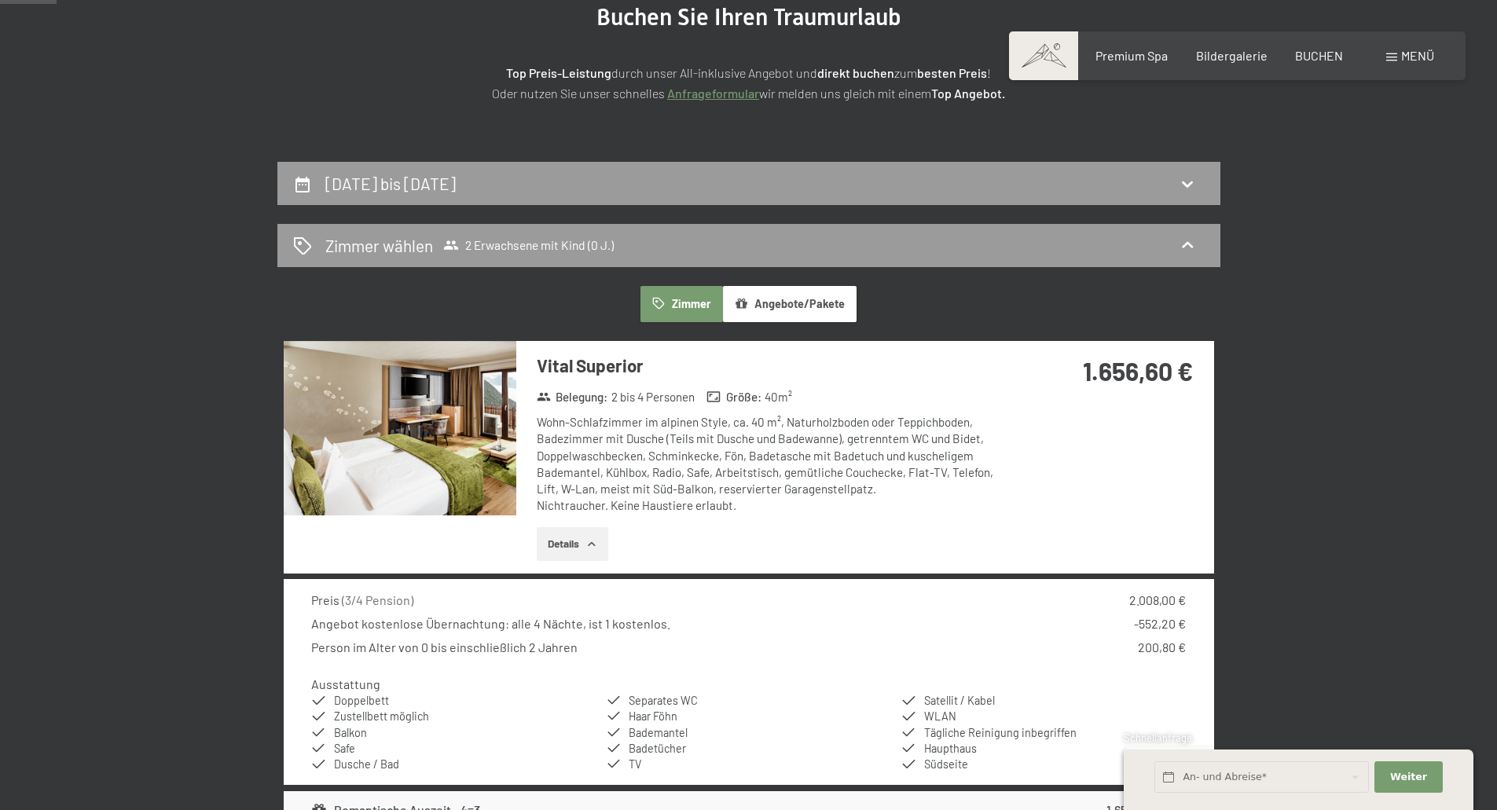
click at [0, 0] on div at bounding box center [0, 0] width 0 height 0
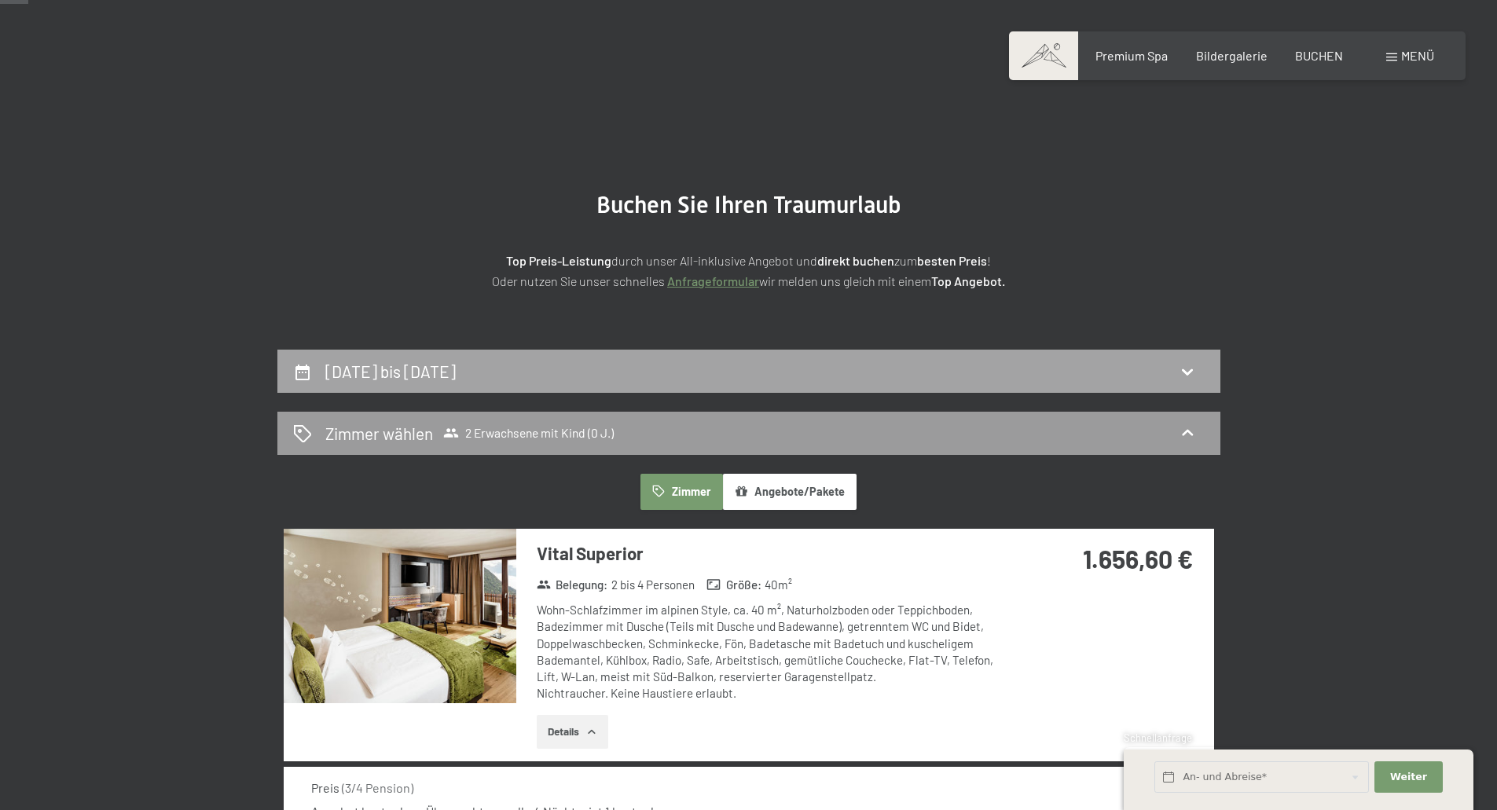
scroll to position [0, 0]
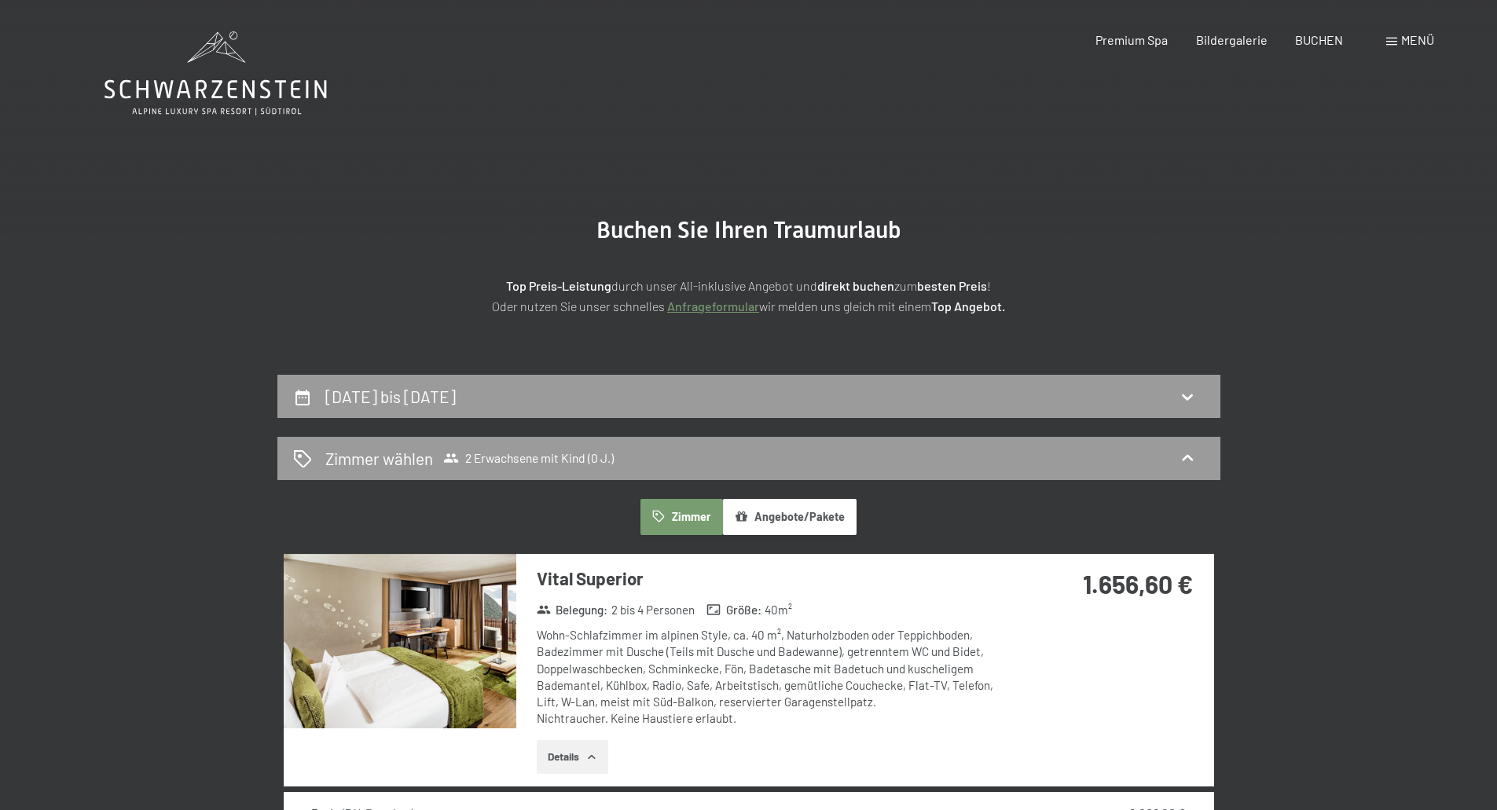
click at [832, 508] on button "Angebote/Pakete" at bounding box center [790, 517] width 134 height 36
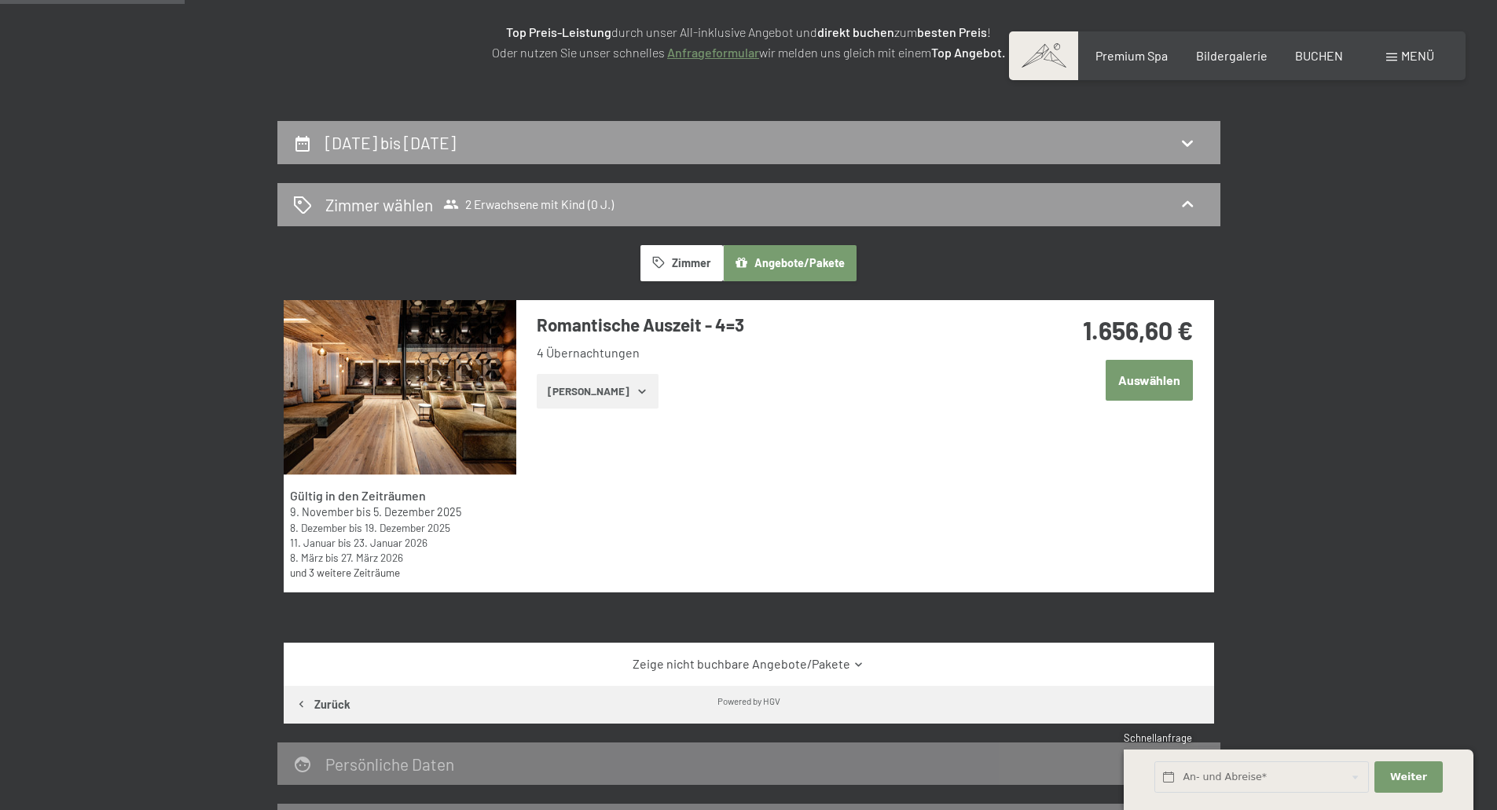
scroll to position [314, 0]
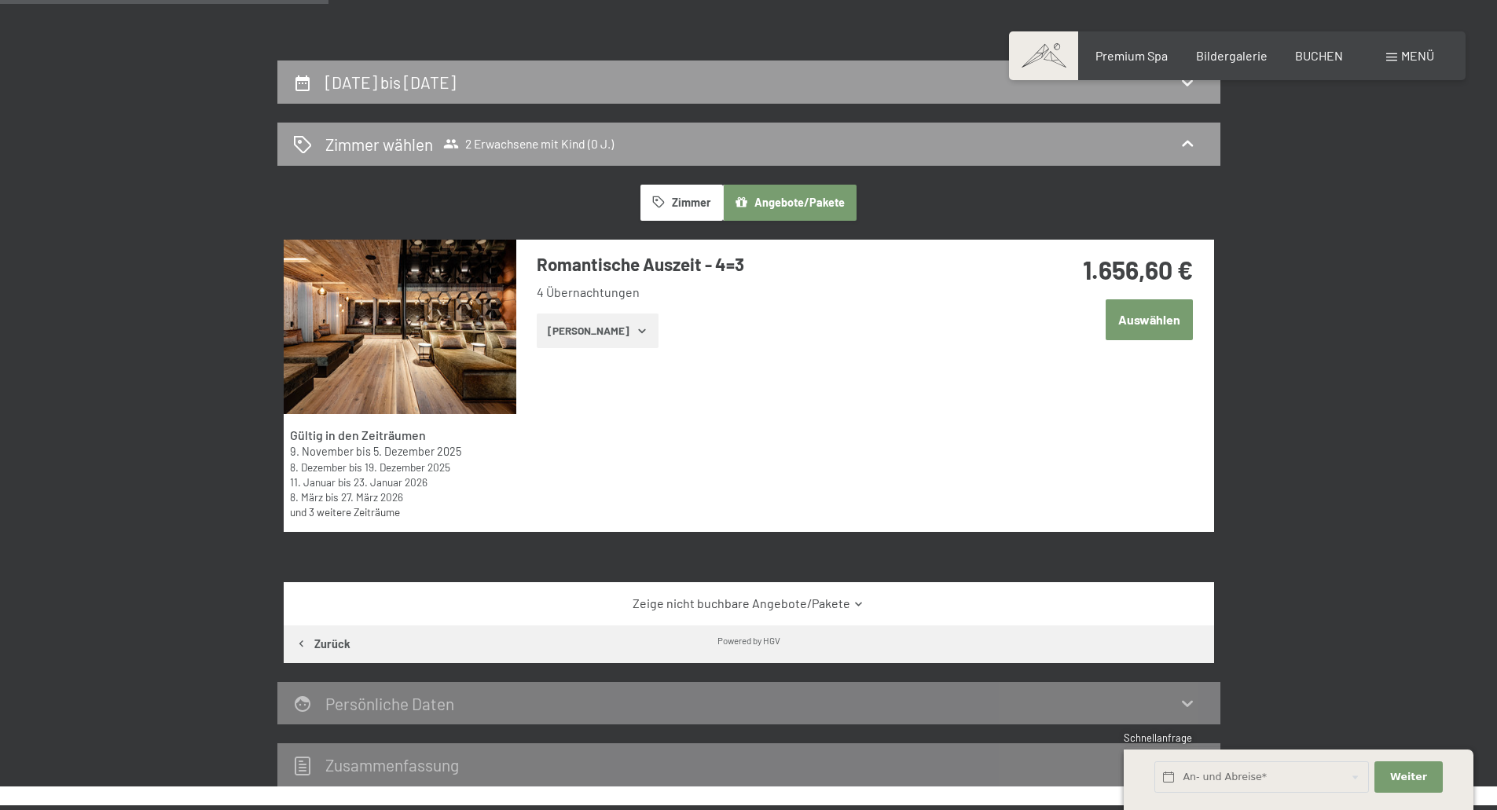
click at [1160, 348] on div "1.656,60 € Auswählen" at bounding box center [1108, 315] width 209 height 151
click at [1159, 323] on button "Auswählen" at bounding box center [1149, 319] width 87 height 40
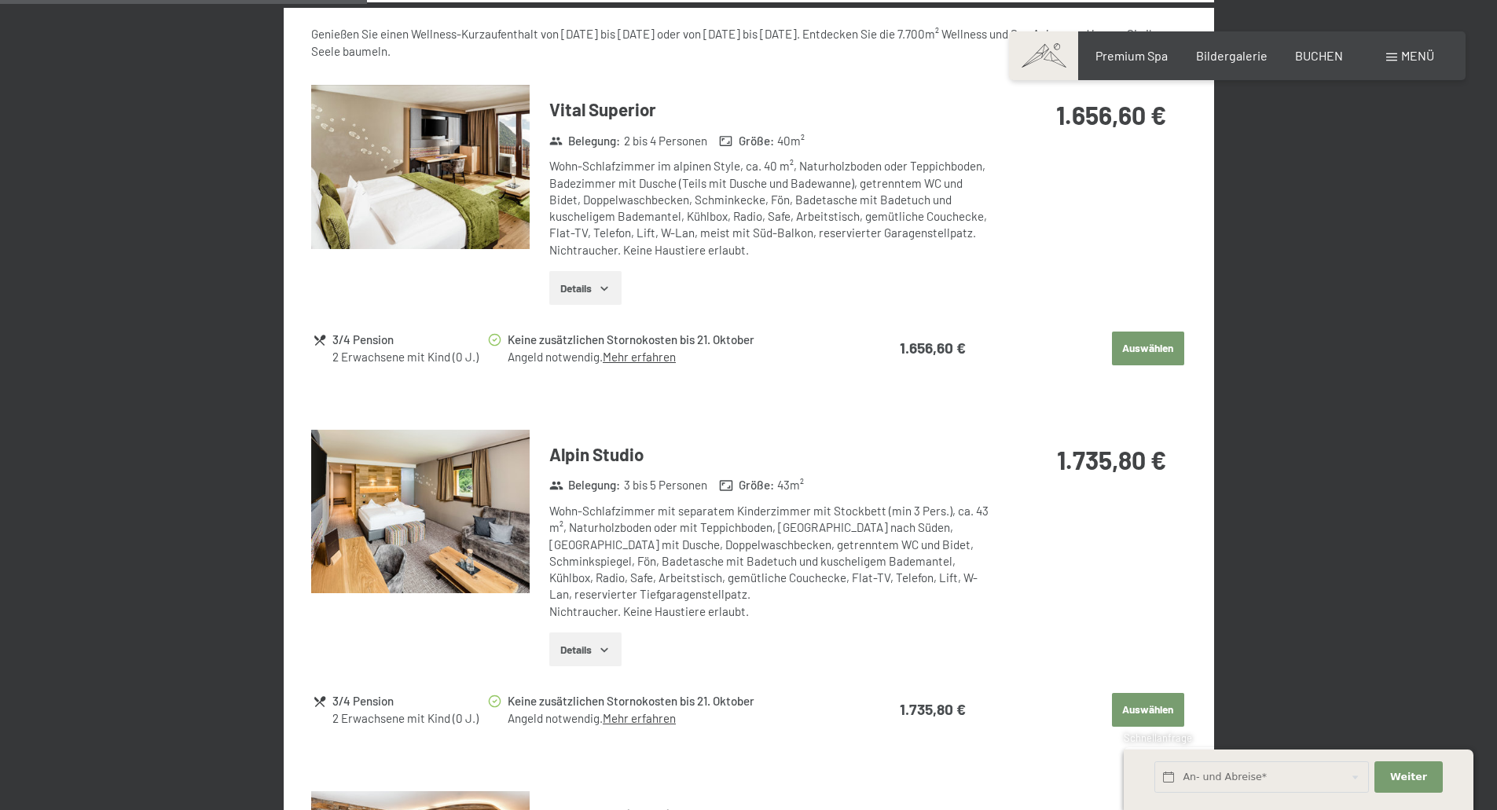
scroll to position [847, 0]
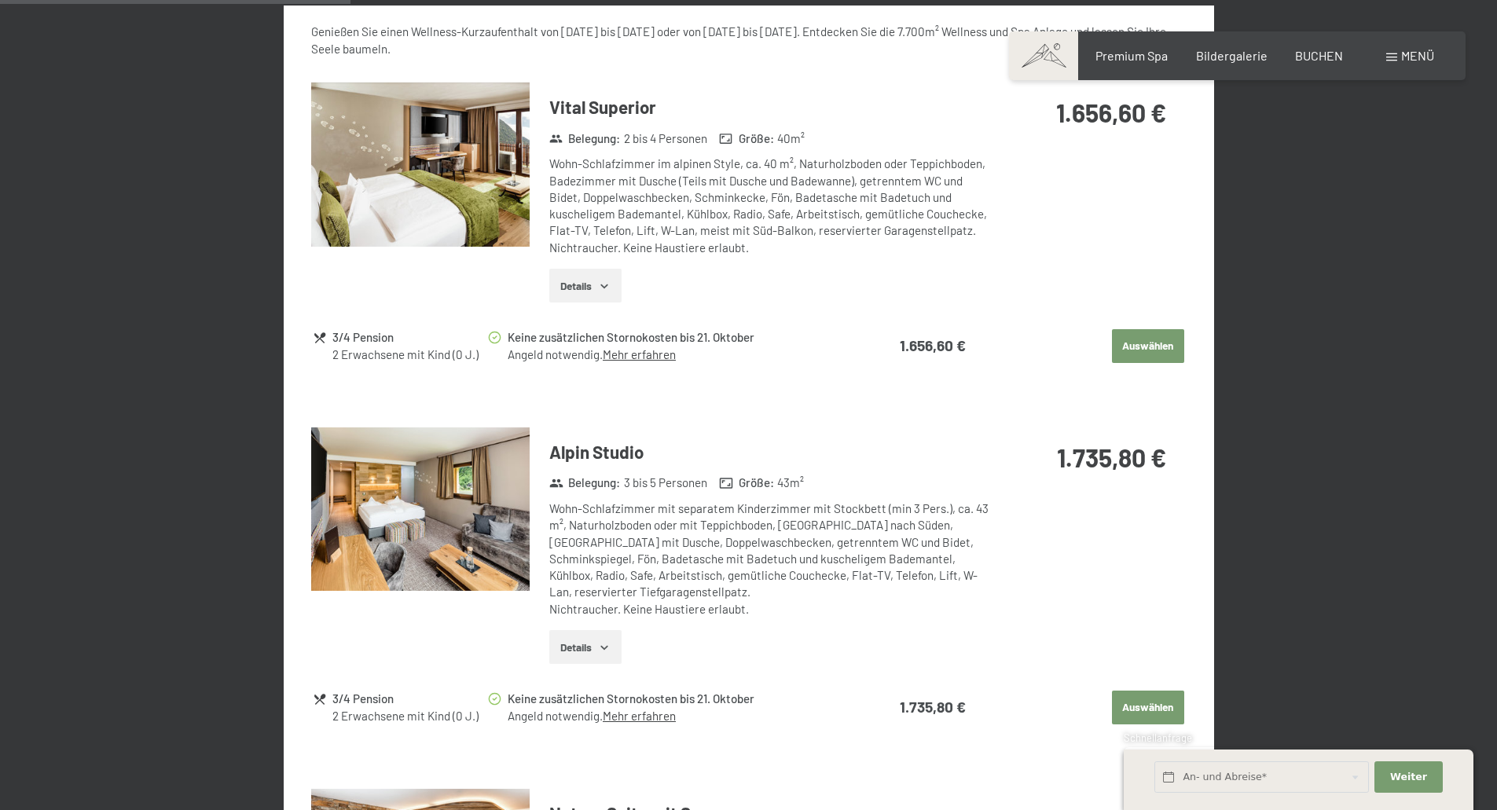
click at [1143, 338] on button "Auswählen" at bounding box center [1148, 346] width 72 height 35
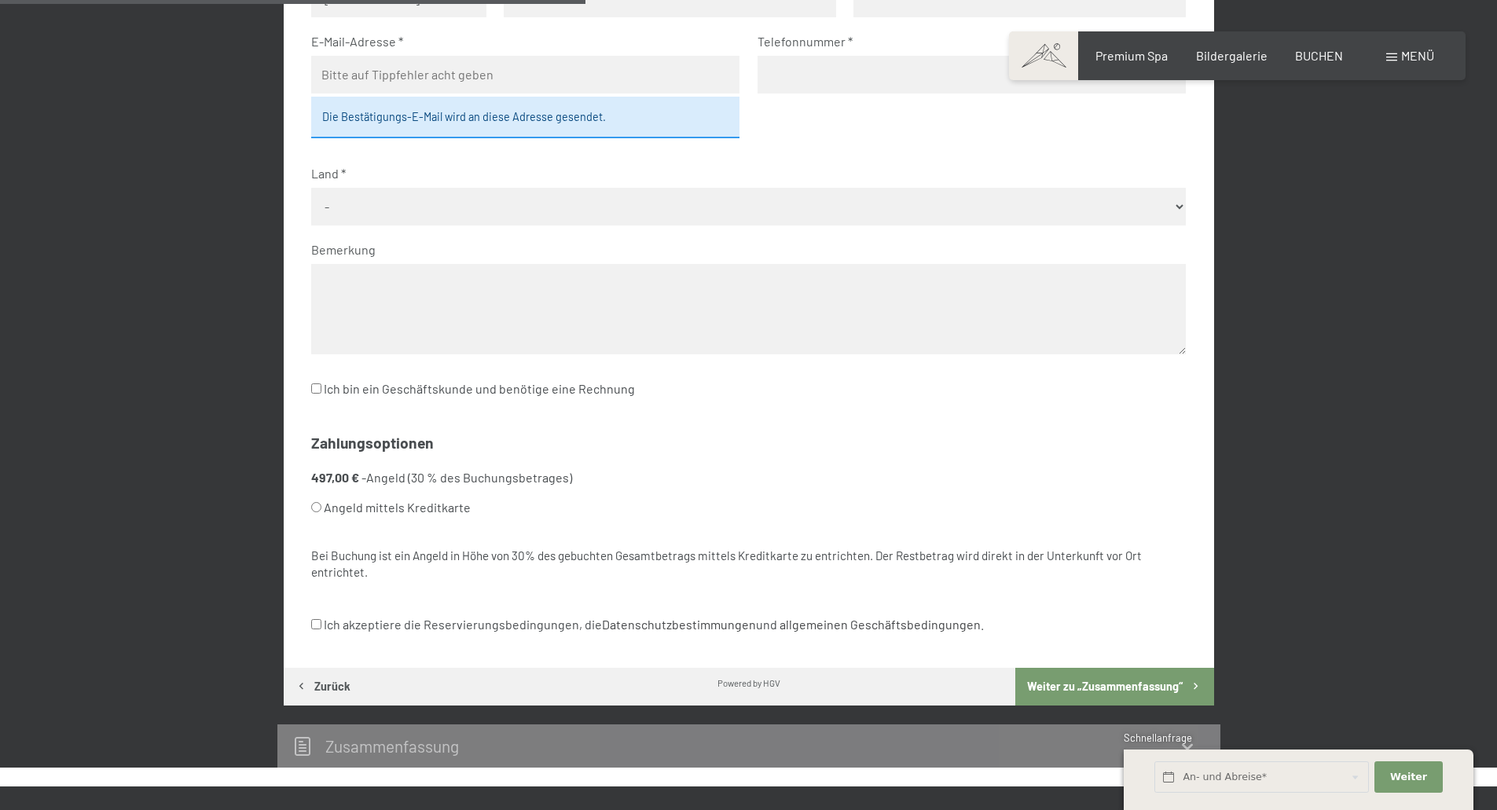
scroll to position [689, 0]
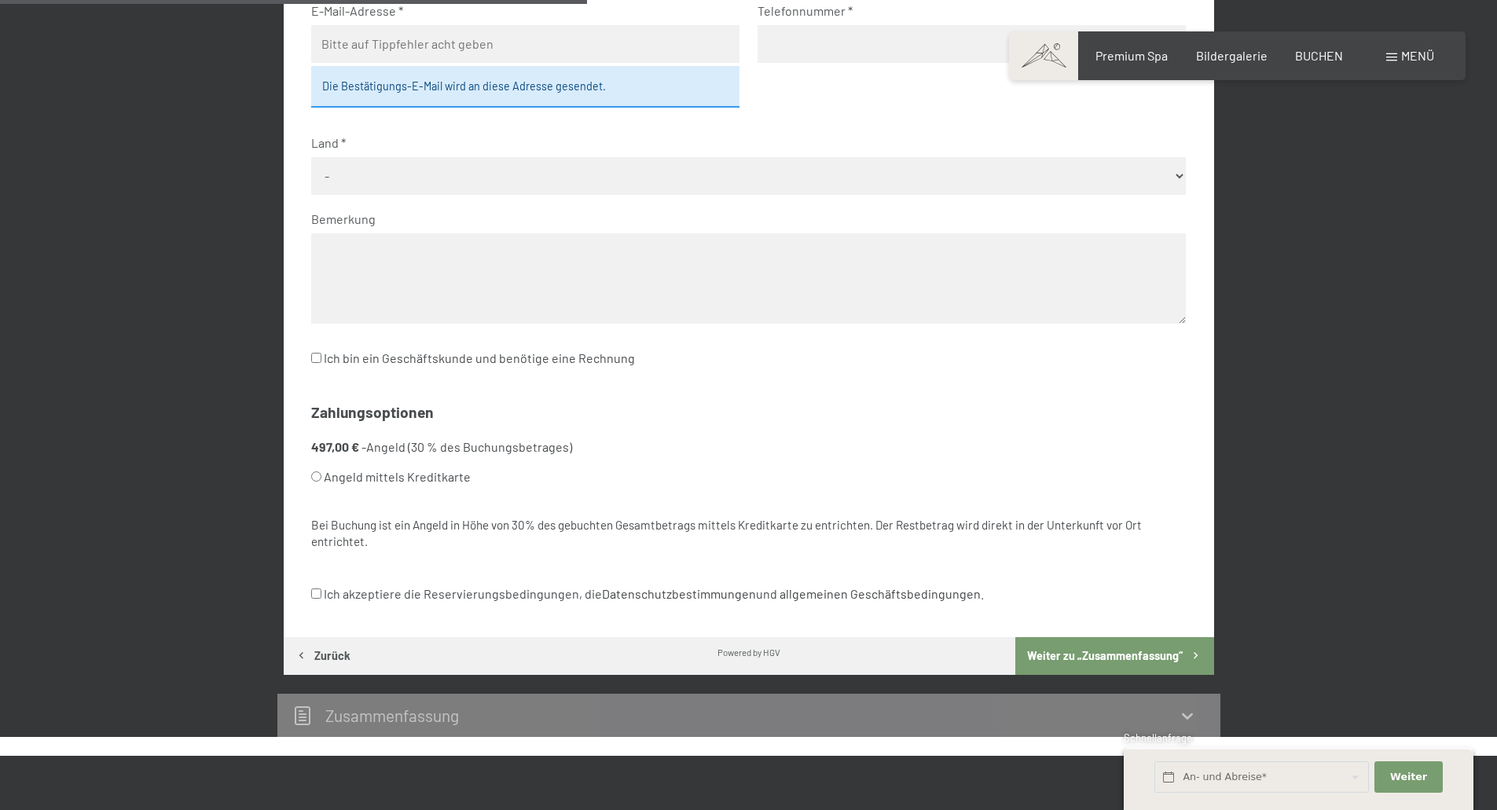
click at [424, 497] on ul "497,00 € - Angeld (30 % des Buchungsbetrages) Angeld mittels Kreditkarte" at bounding box center [748, 475] width 875 height 73
click at [425, 487] on label "Angeld mittels Kreditkarte" at bounding box center [729, 477] width 837 height 30
click at [321, 482] on input "Angeld mittels Kreditkarte" at bounding box center [316, 477] width 10 height 10
radio input "true"
click at [425, 482] on label "Angeld mittels Kreditkarte" at bounding box center [729, 477] width 837 height 30
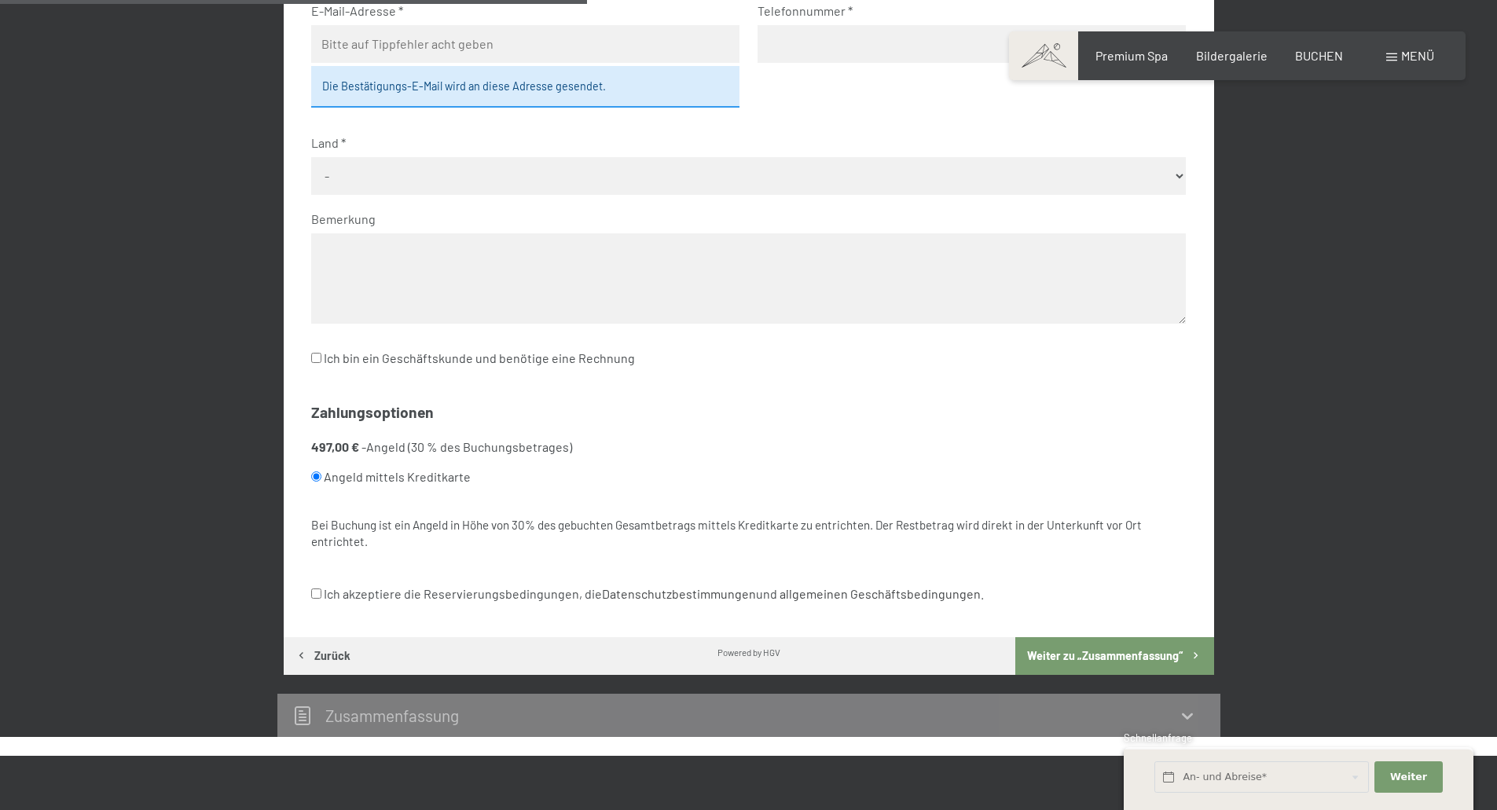
click at [321, 482] on input "Angeld mittels Kreditkarte" at bounding box center [316, 477] width 10 height 10
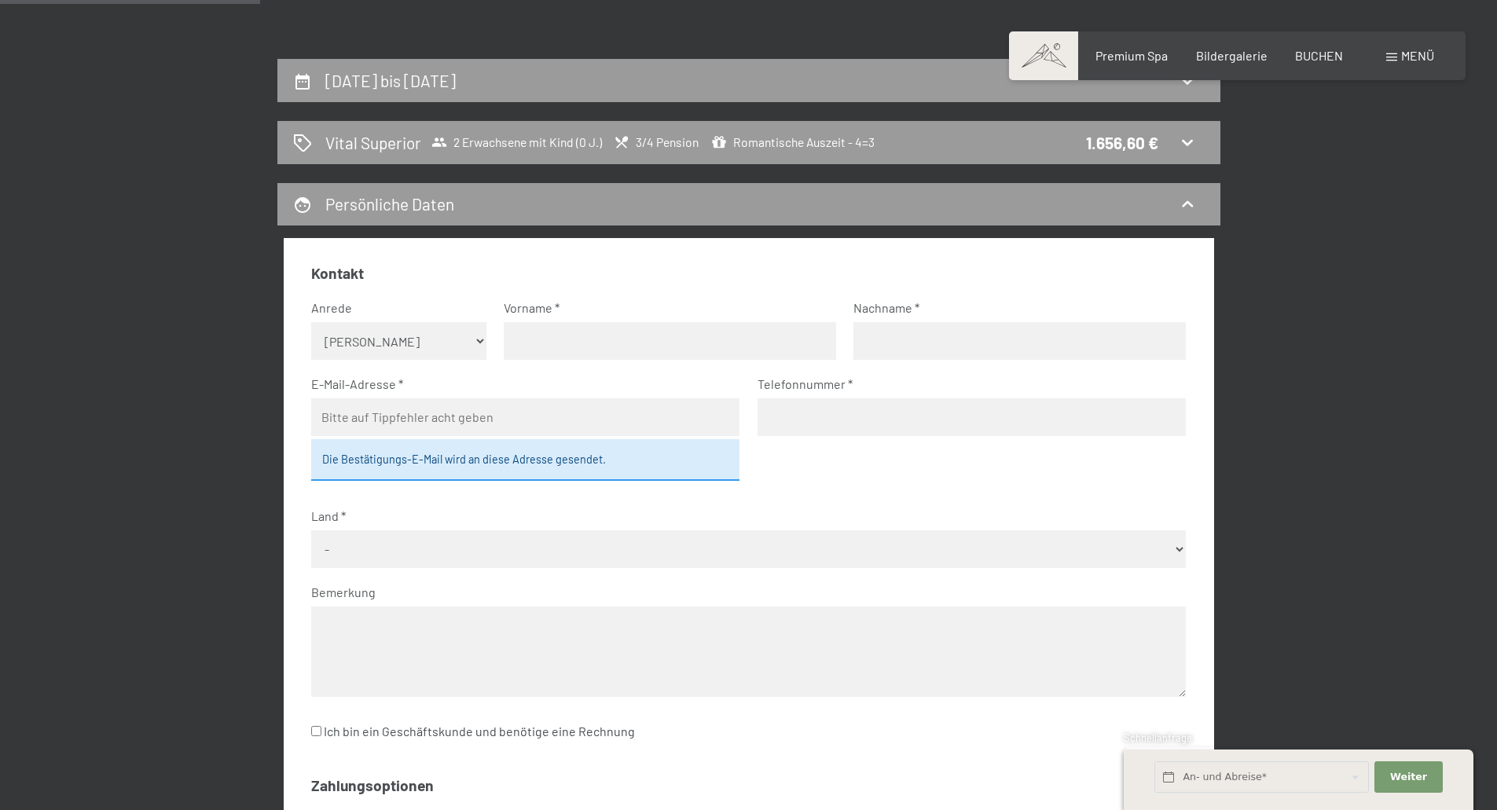
scroll to position [296, 0]
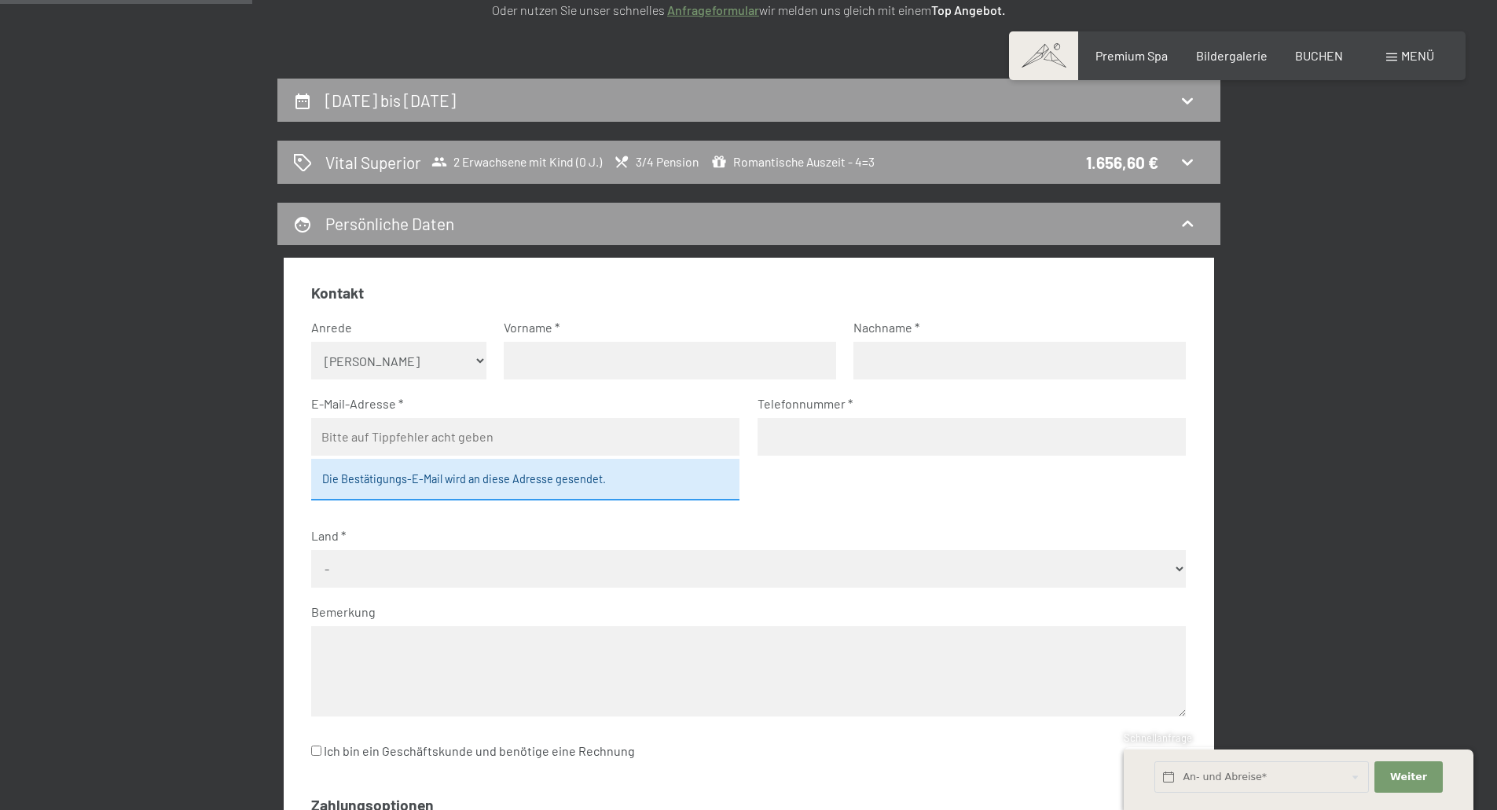
click at [444, 362] on select "Keine Angabe Frau Herr" at bounding box center [398, 361] width 175 height 38
select select "m"
click at [311, 342] on select "Keine Angabe Frau Herr" at bounding box center [398, 361] width 175 height 38
click at [567, 380] on input "text" at bounding box center [670, 361] width 332 height 38
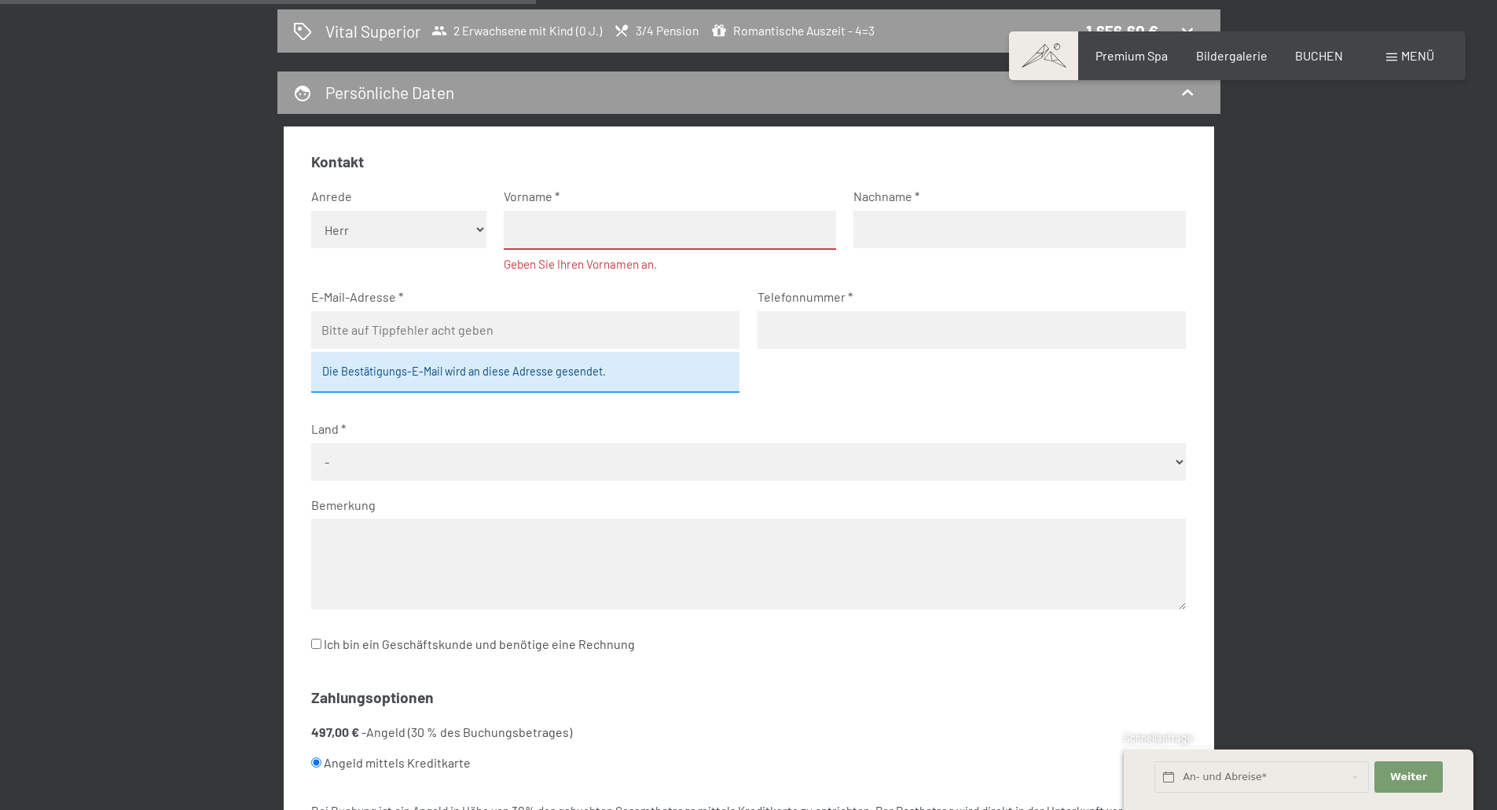
scroll to position [768, 0]
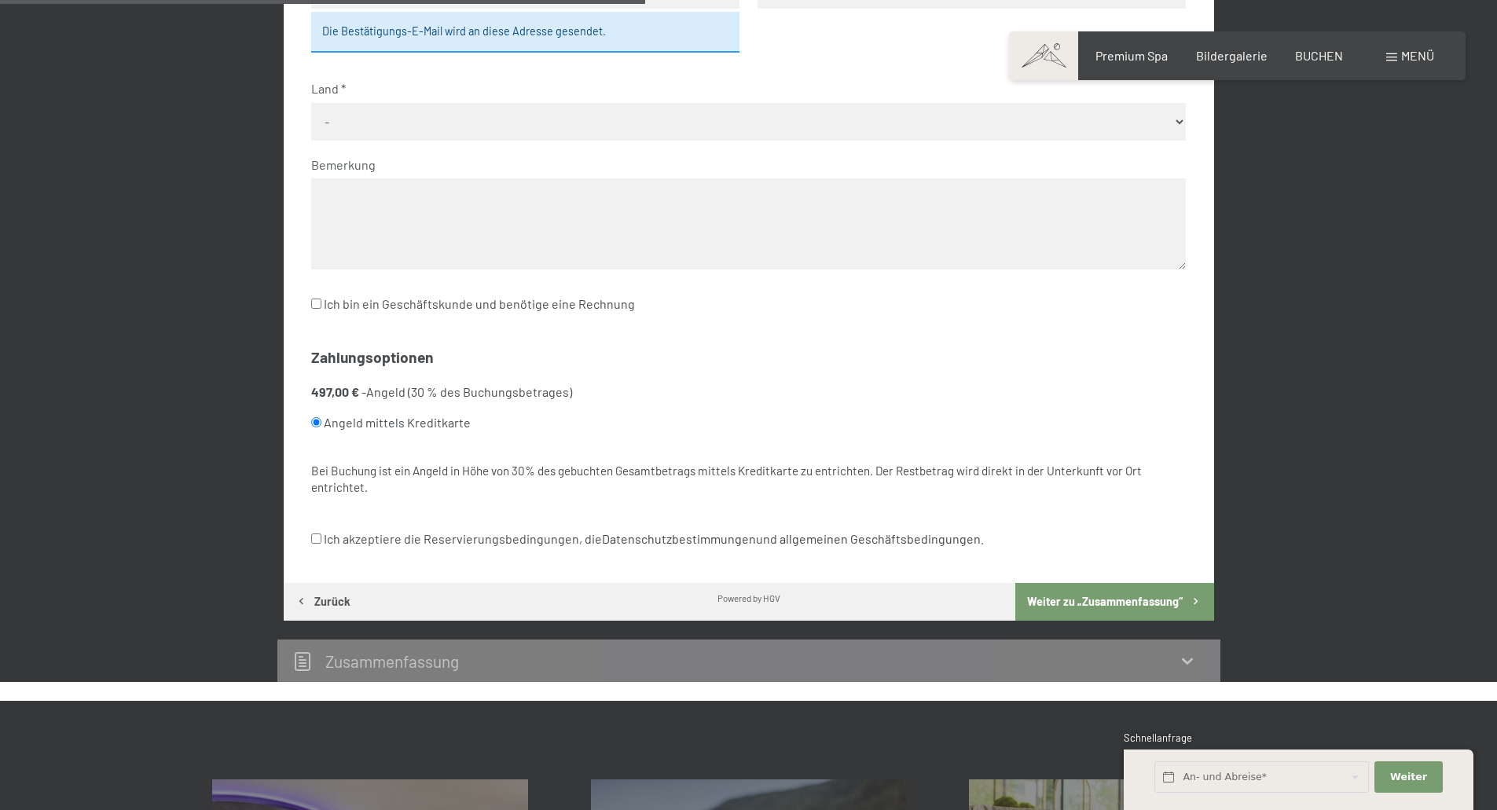
drag, startPoint x: 50, startPoint y: 316, endPoint x: 53, endPoint y: 307, distance: 10.2
click at [50, 315] on div "10. November bis 14. November 2025 Vital Superior 2 Erwachsene mit Kind (0 J.) …" at bounding box center [748, 144] width 1497 height 1075
